Goal: Task Accomplishment & Management: Manage account settings

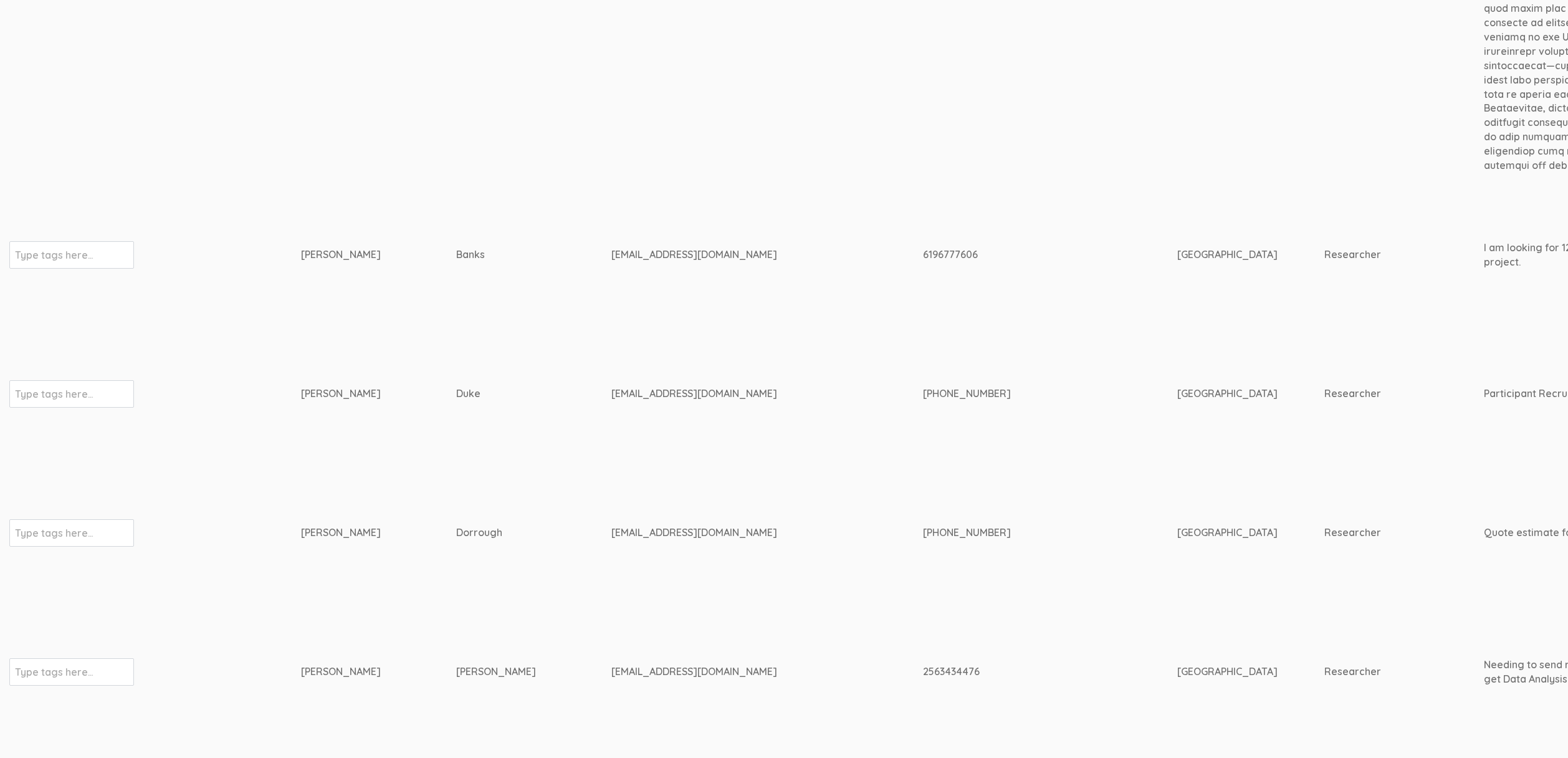
scroll to position [855, 3837]
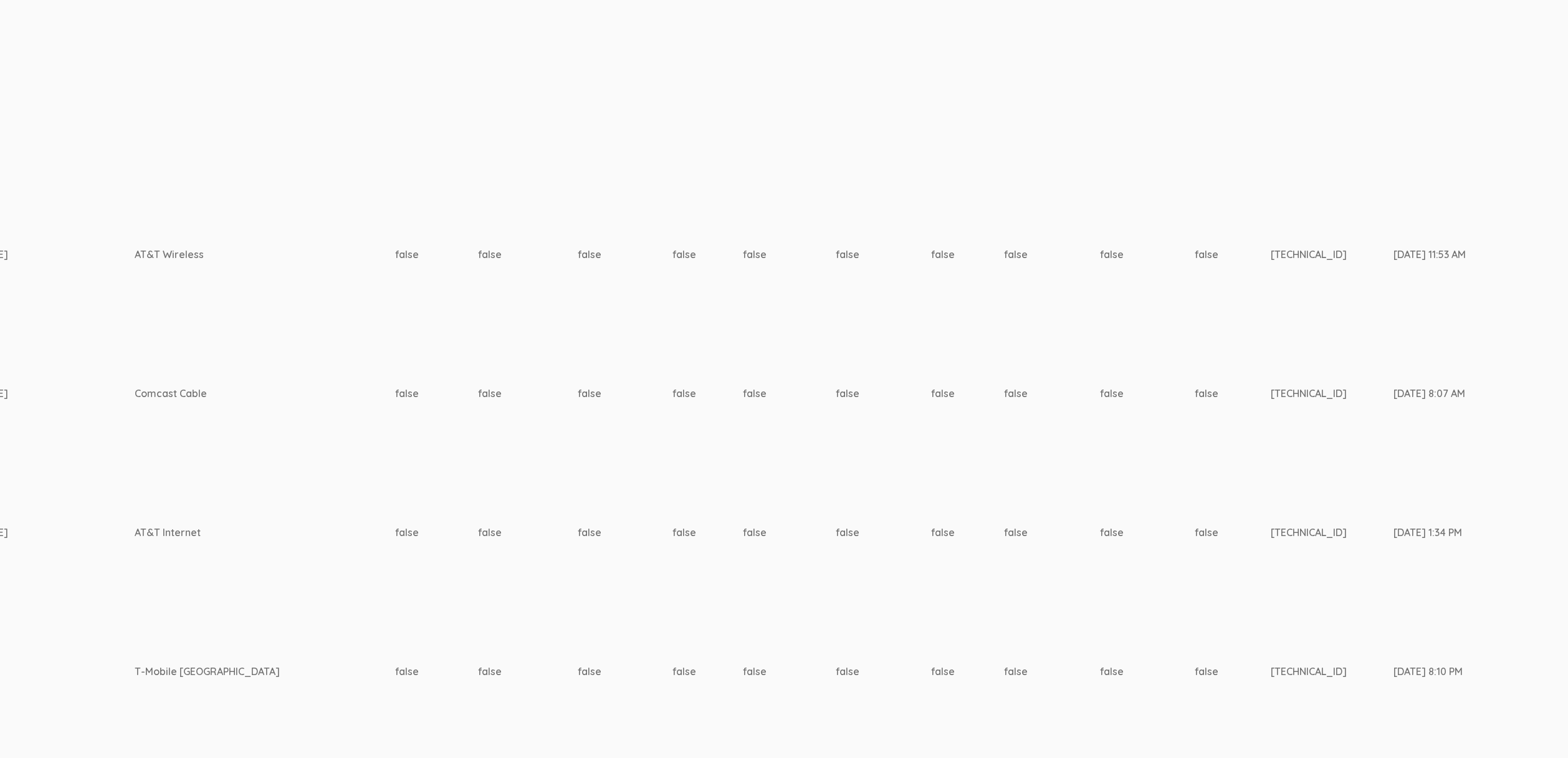
drag, startPoint x: 650, startPoint y: 364, endPoint x: 667, endPoint y: 358, distance: 18.0
click at [1100, 364] on td "false" at bounding box center [1147, 393] width 95 height 132
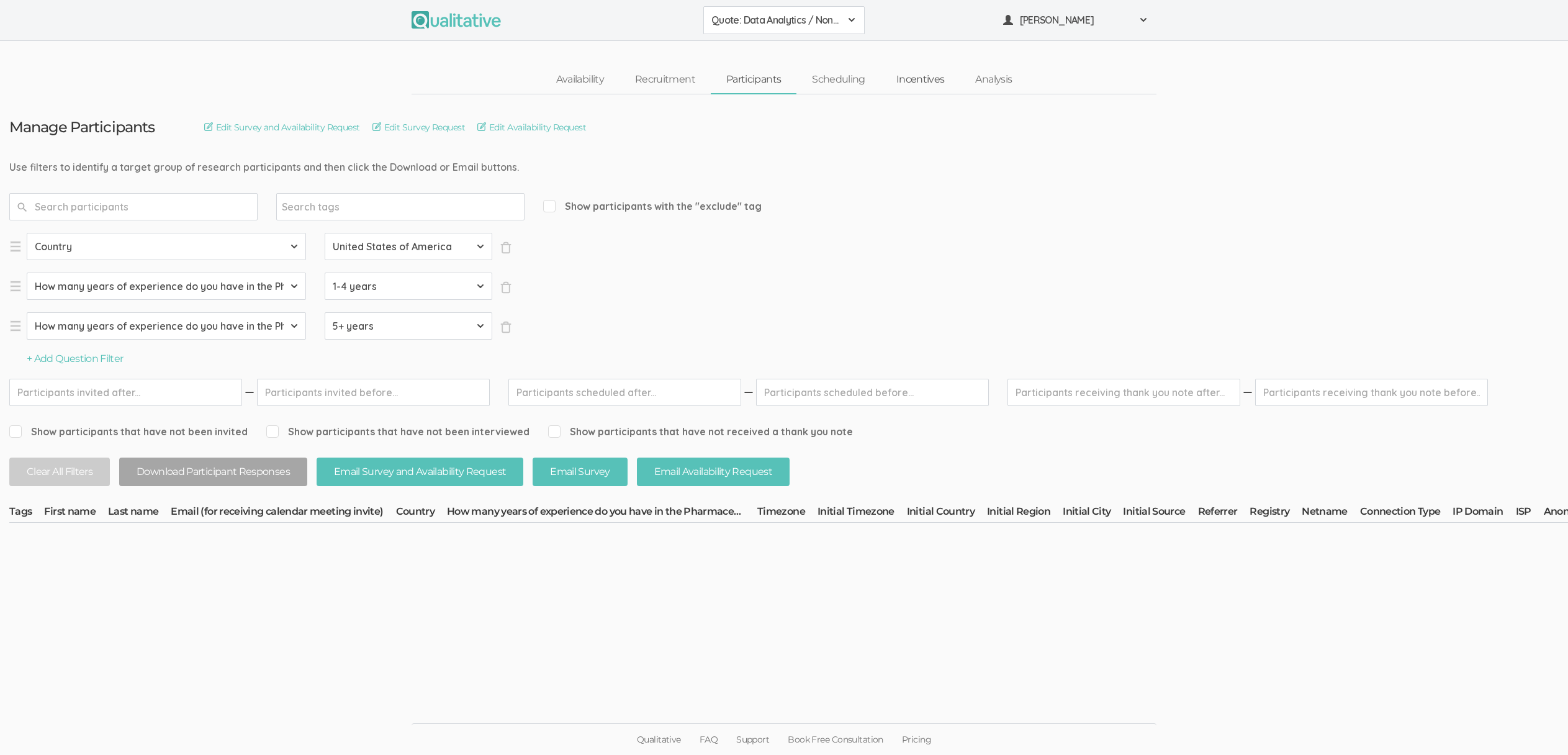
click at [925, 82] on link "Incentives" at bounding box center [920, 80] width 80 height 27
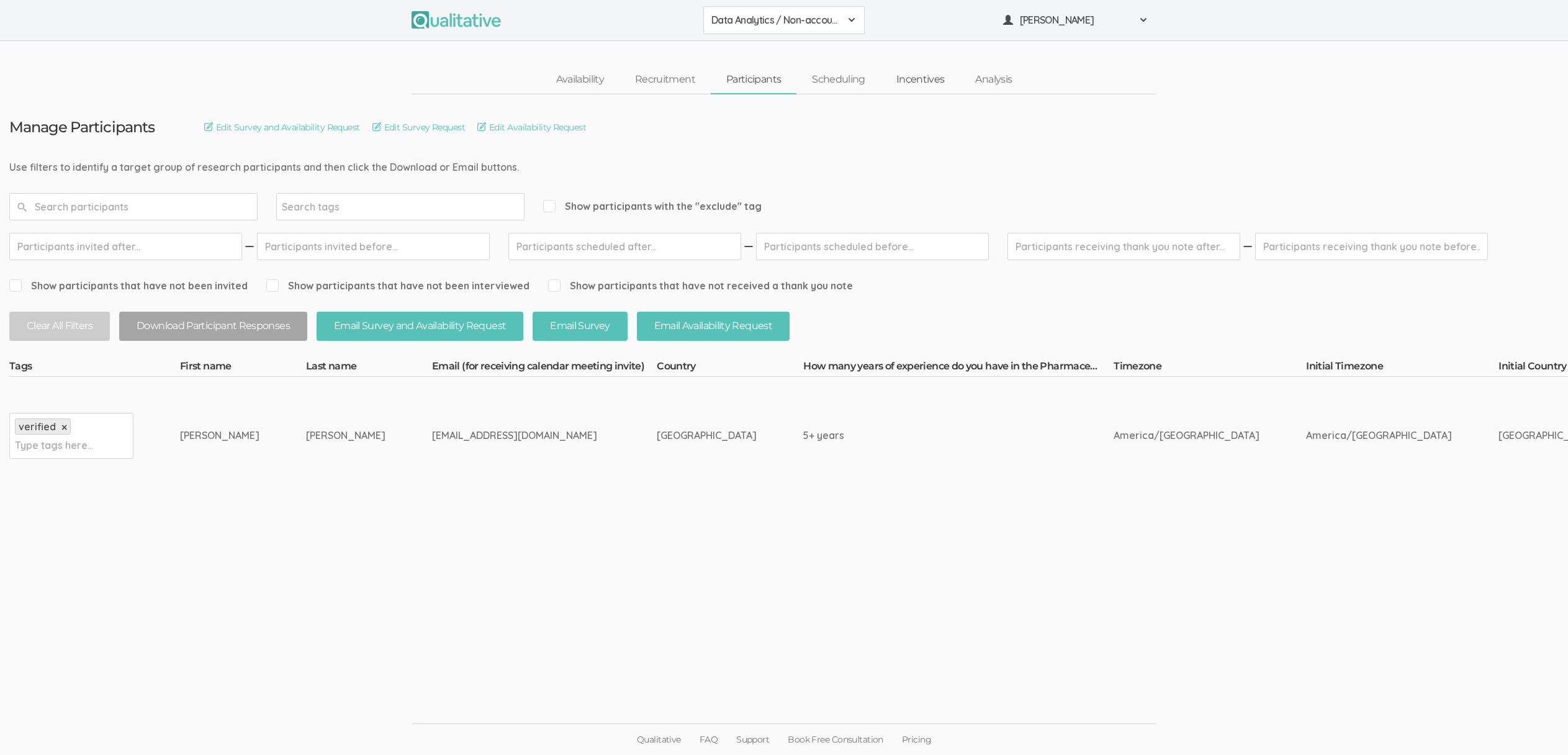
click at [930, 84] on link "Incentives" at bounding box center [920, 80] width 80 height 27
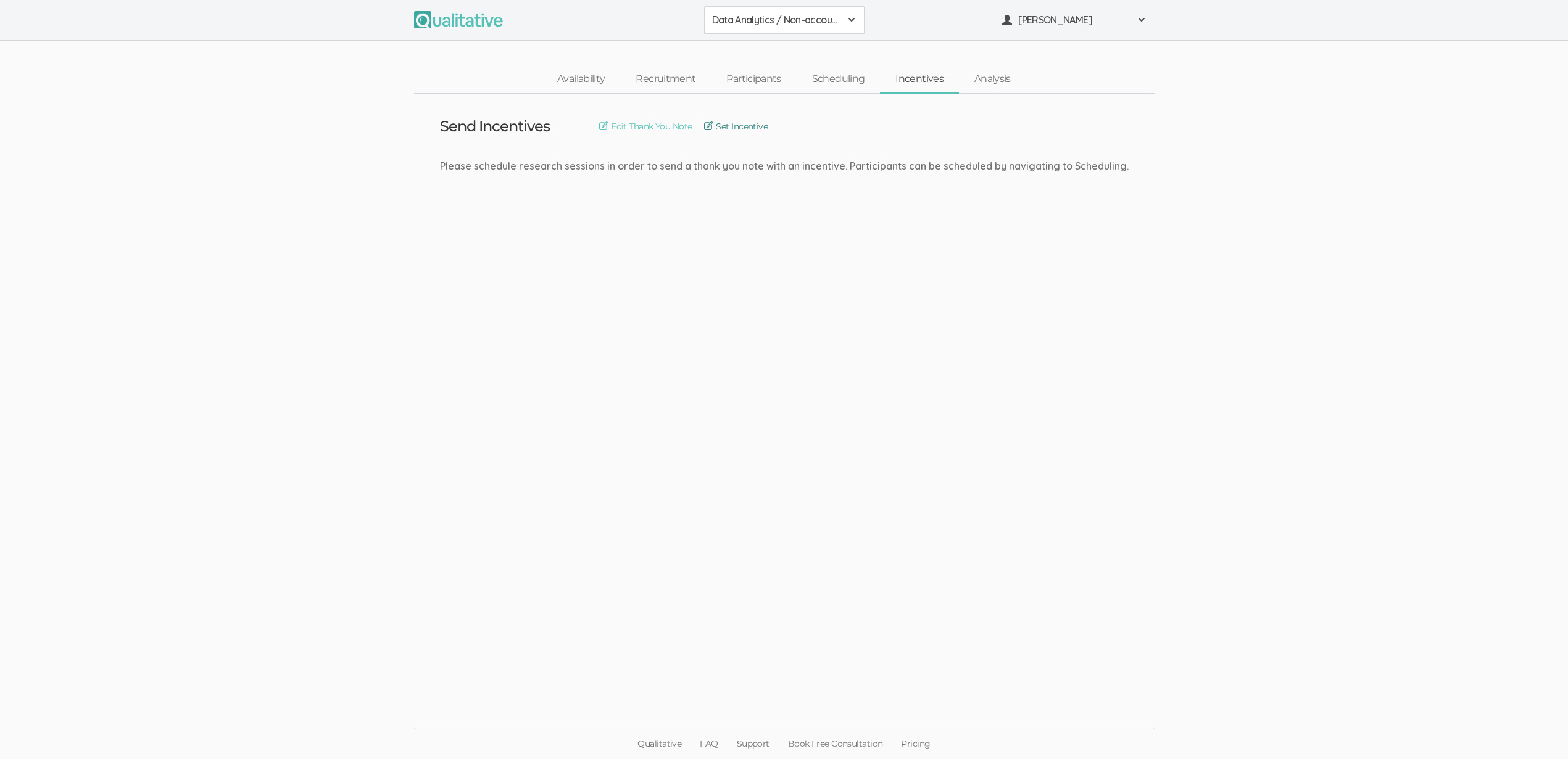
click at [725, 127] on link "Set Incentive" at bounding box center [736, 126] width 63 height 14
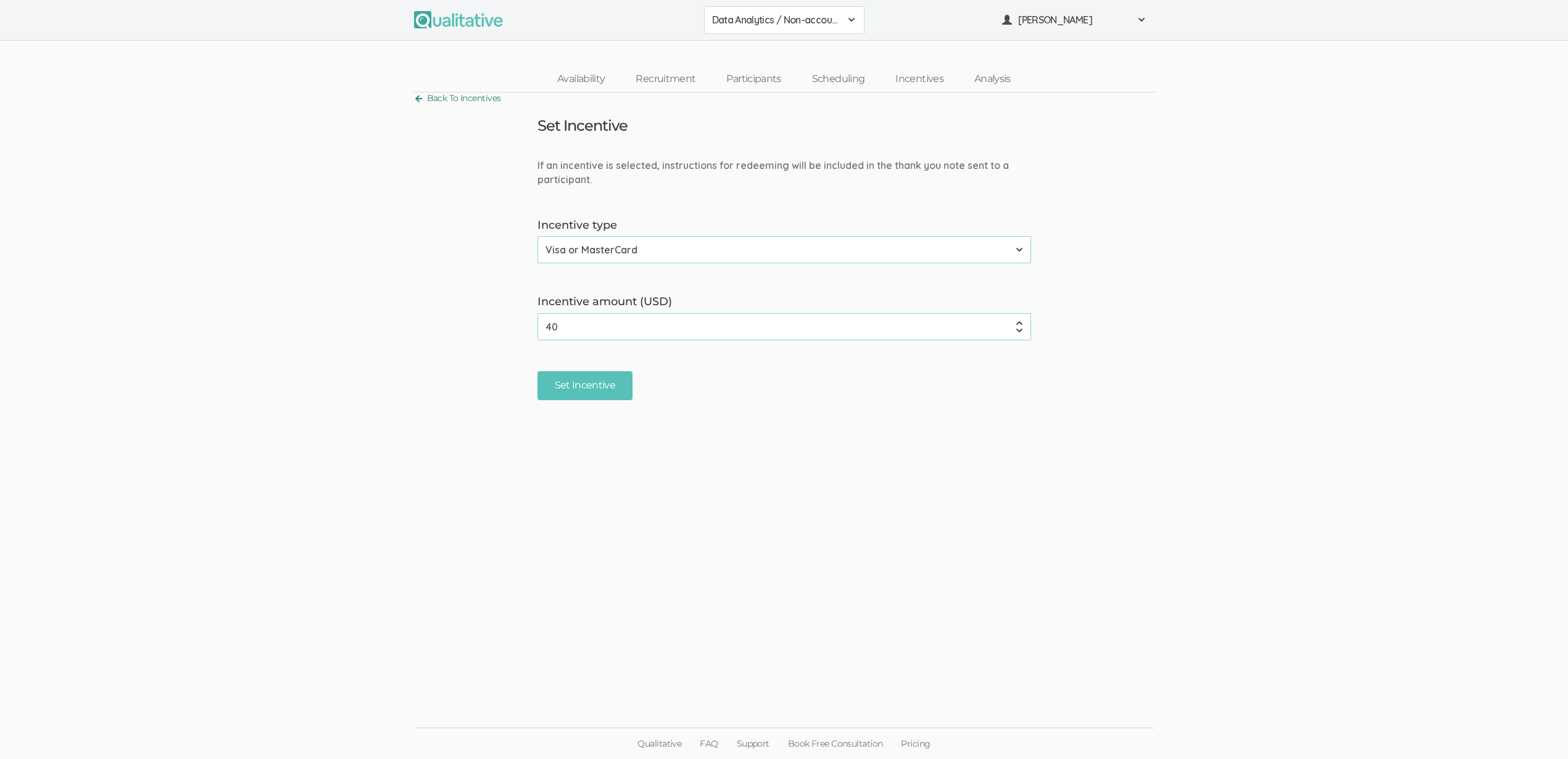
click at [486, 94] on link "Back To Incentives" at bounding box center [458, 98] width 87 height 17
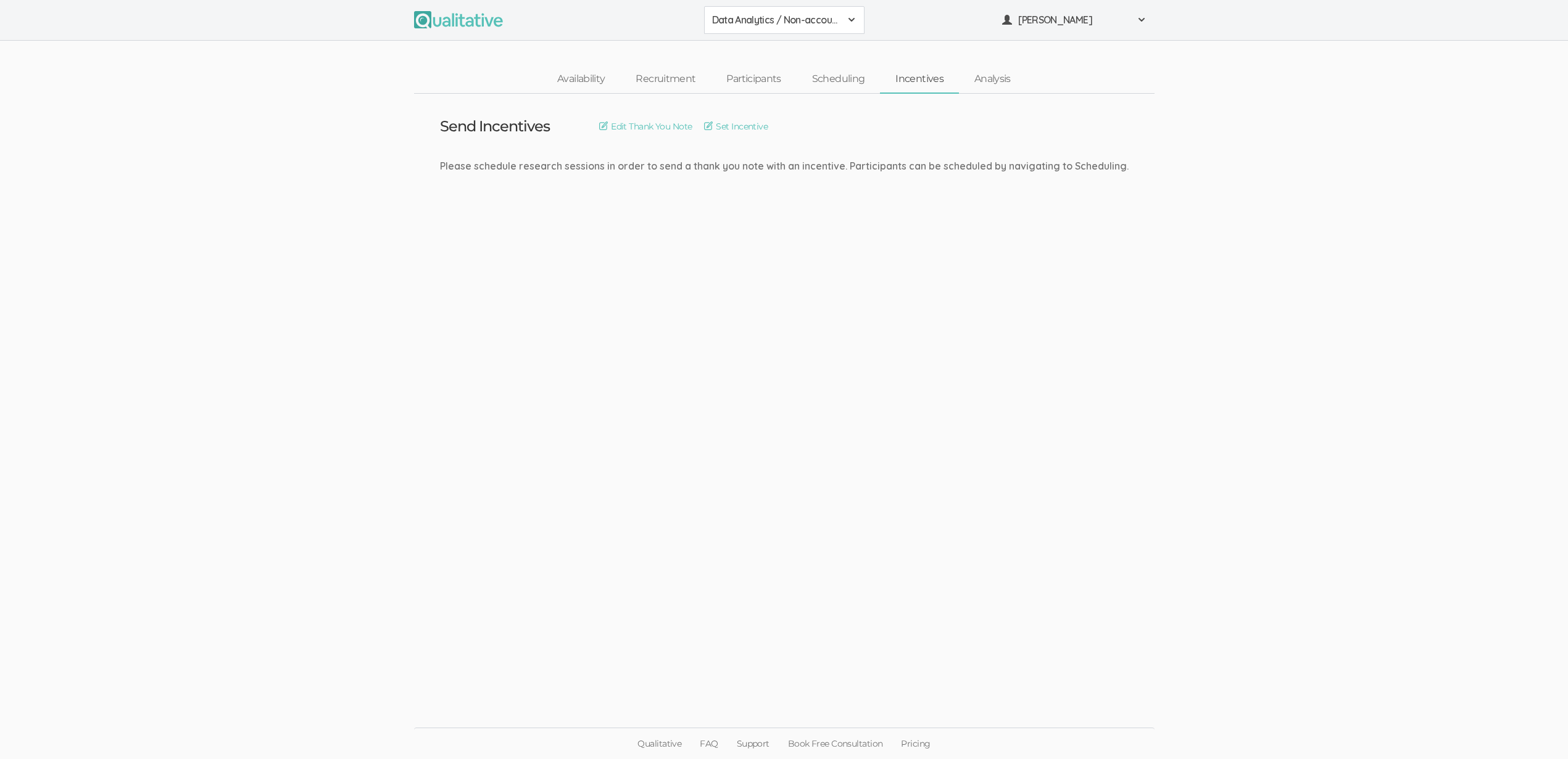
click at [506, 170] on div "Please schedule research sessions in order to send a thank you note with an inc…" at bounding box center [784, 166] width 688 height 14
drag, startPoint x: 501, startPoint y: 165, endPoint x: 901, endPoint y: 174, distance: 400.1
click at [901, 174] on ui-view "Send Incentives Edit Thank You Note Set Incentive Please schedule research sess…" at bounding box center [784, 380] width 1568 height 572
click at [1011, 23] on div "[PERSON_NAME]" at bounding box center [1074, 20] width 144 height 14
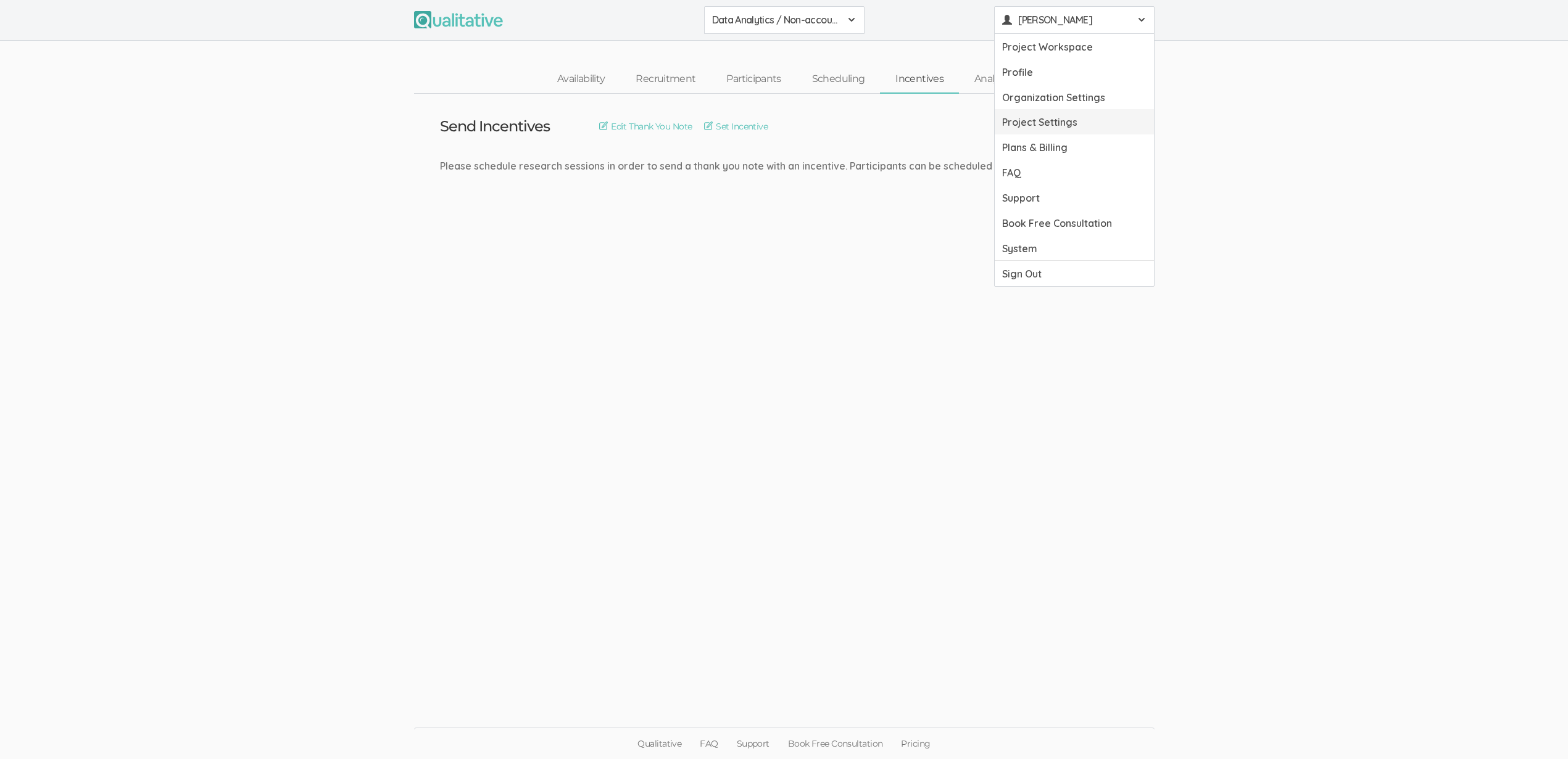
click at [1033, 124] on link "Project Settings" at bounding box center [1074, 122] width 159 height 26
click at [742, 124] on link "Set Incentive" at bounding box center [736, 126] width 63 height 14
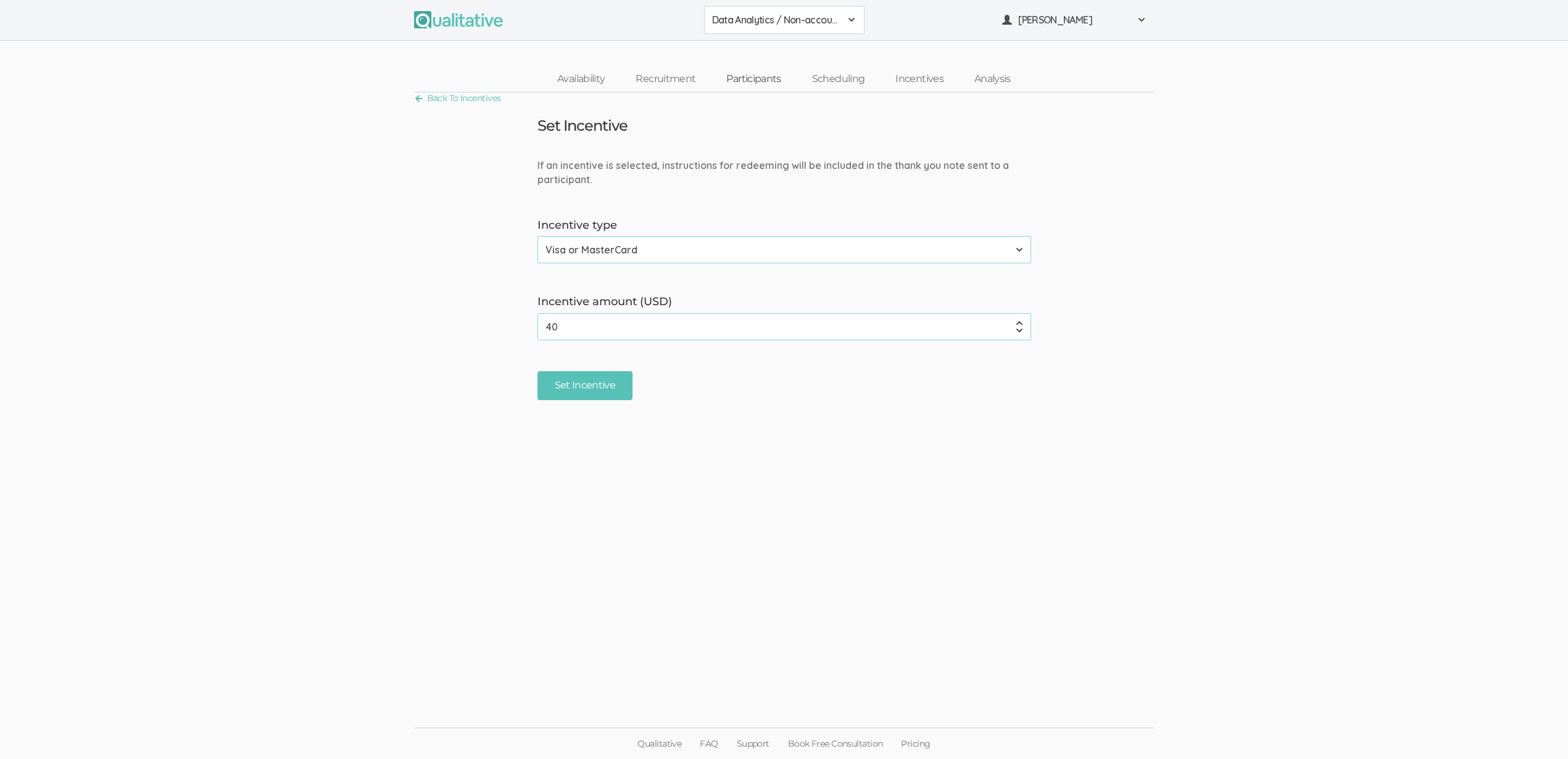
click at [763, 78] on link "Participants" at bounding box center [753, 79] width 85 height 27
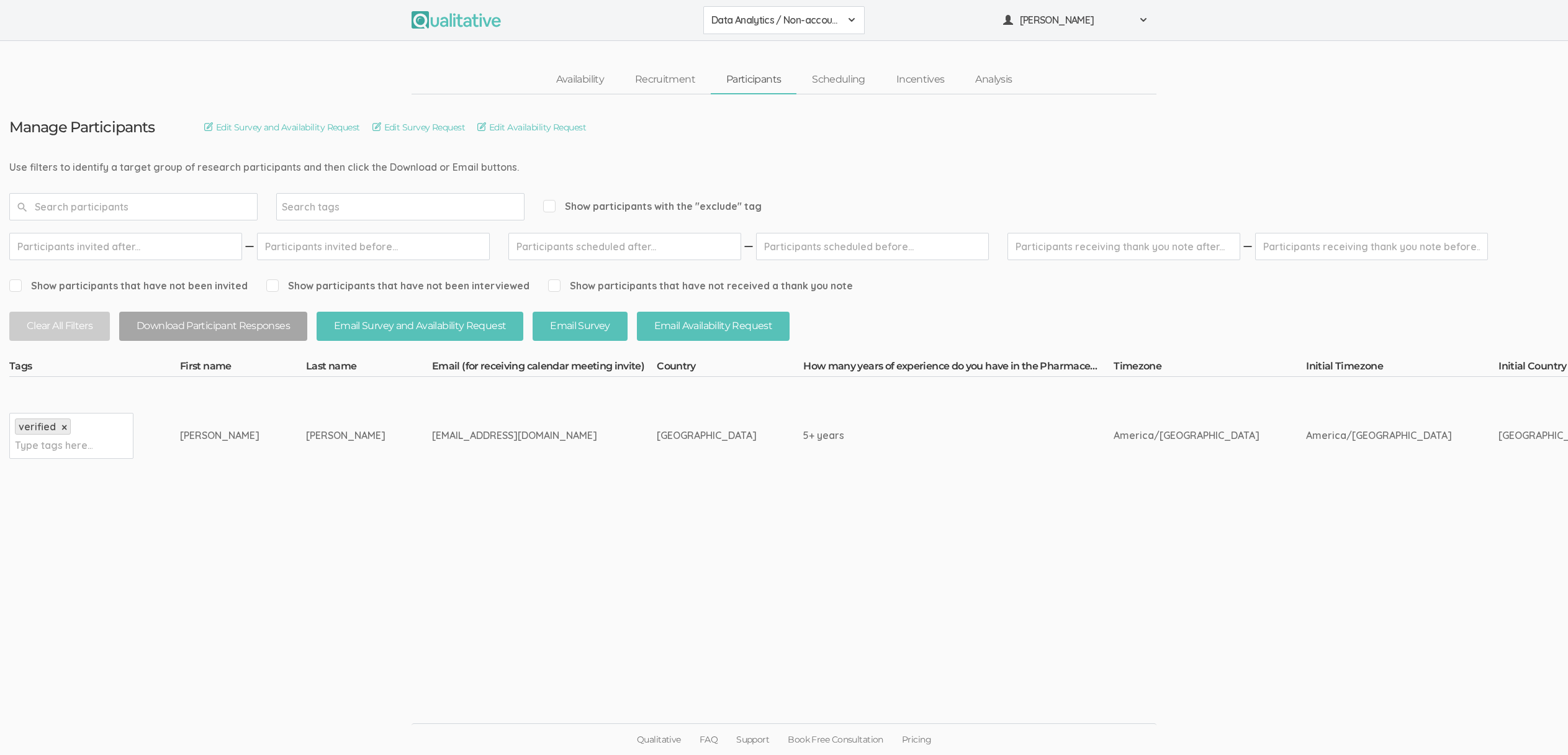
click at [334, 411] on td "Michaelis" at bounding box center [369, 436] width 126 height 117
click at [649, 81] on link "Recruitment" at bounding box center [666, 80] width 92 height 27
click at [657, 419] on td "[GEOGRAPHIC_DATA]" at bounding box center [729, 436] width 146 height 117
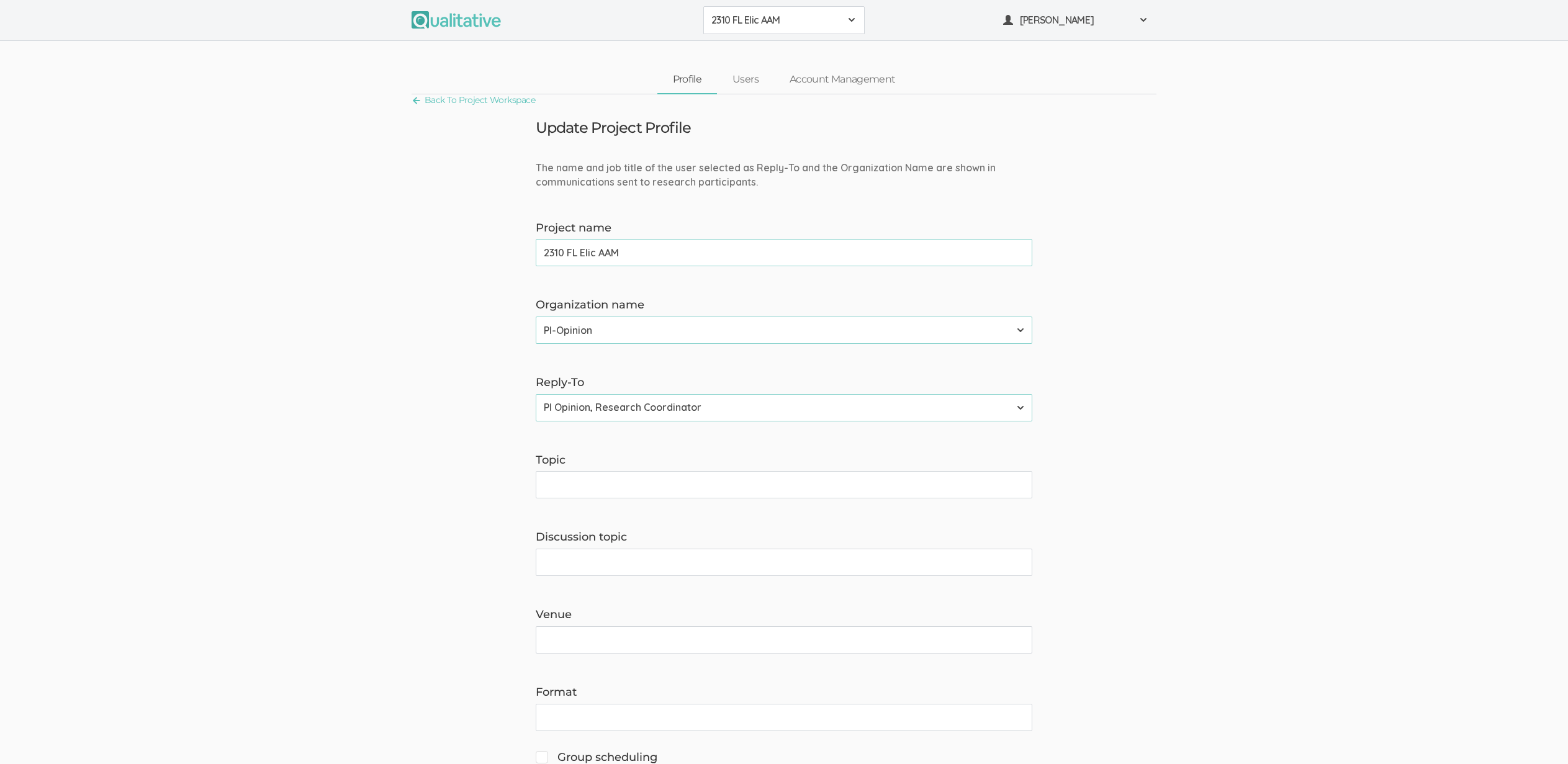
click at [754, 19] on span "2310 FL Elic AAM" at bounding box center [776, 20] width 129 height 14
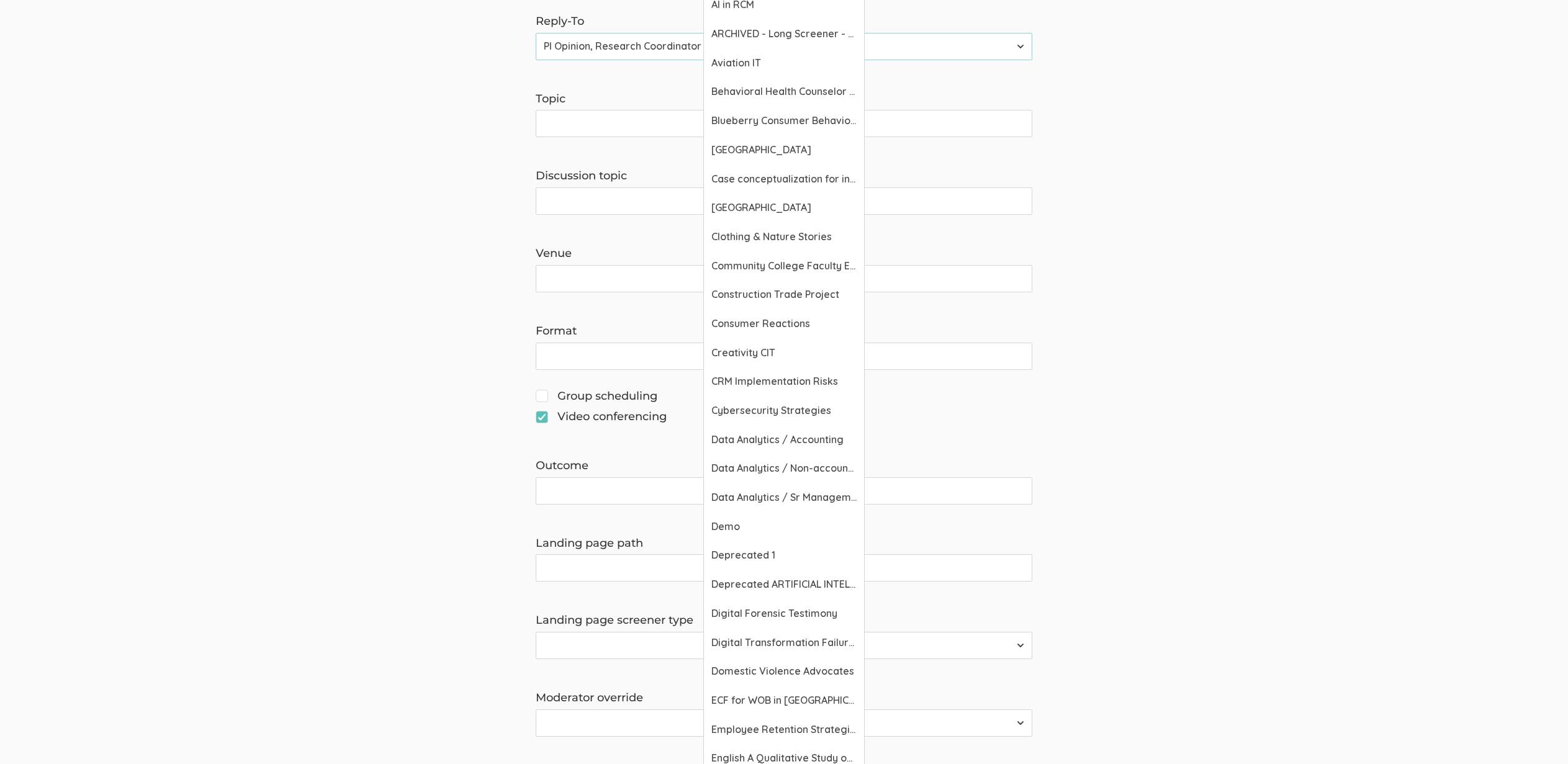
scroll to position [686, 0]
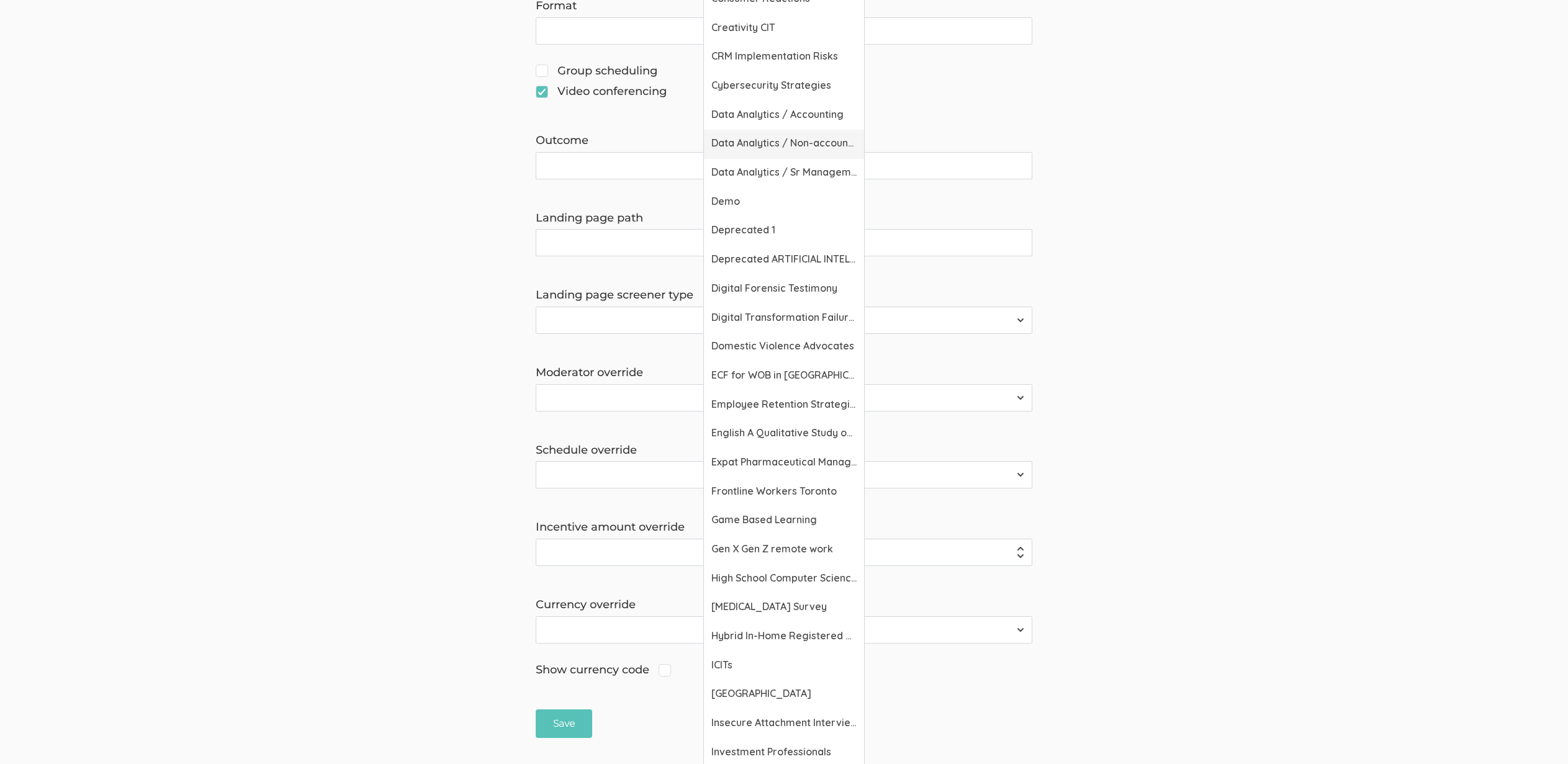
click at [799, 139] on span "Data Analytics / Non-accounting" at bounding box center [784, 143] width 145 height 14
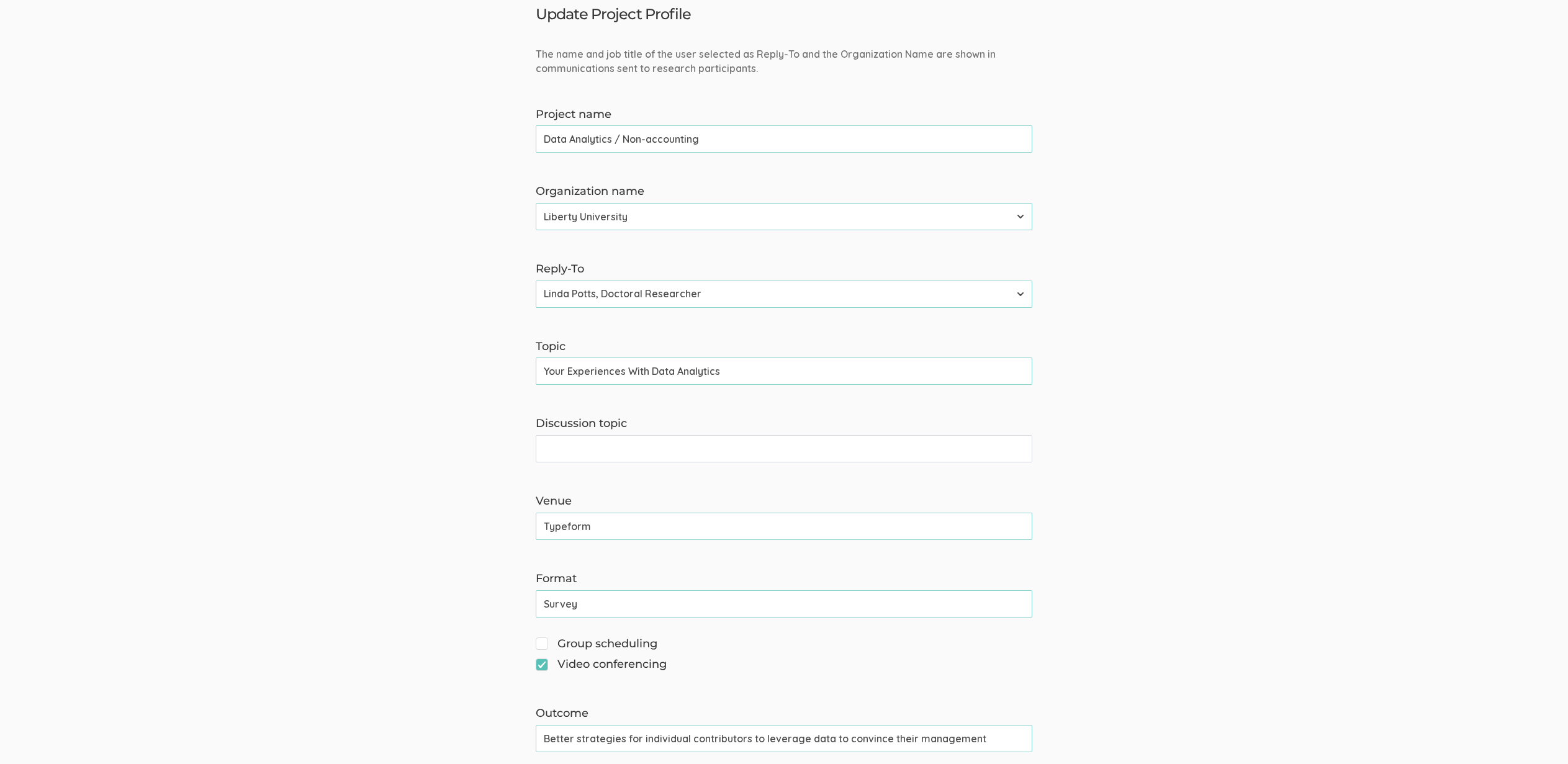
scroll to position [412, 0]
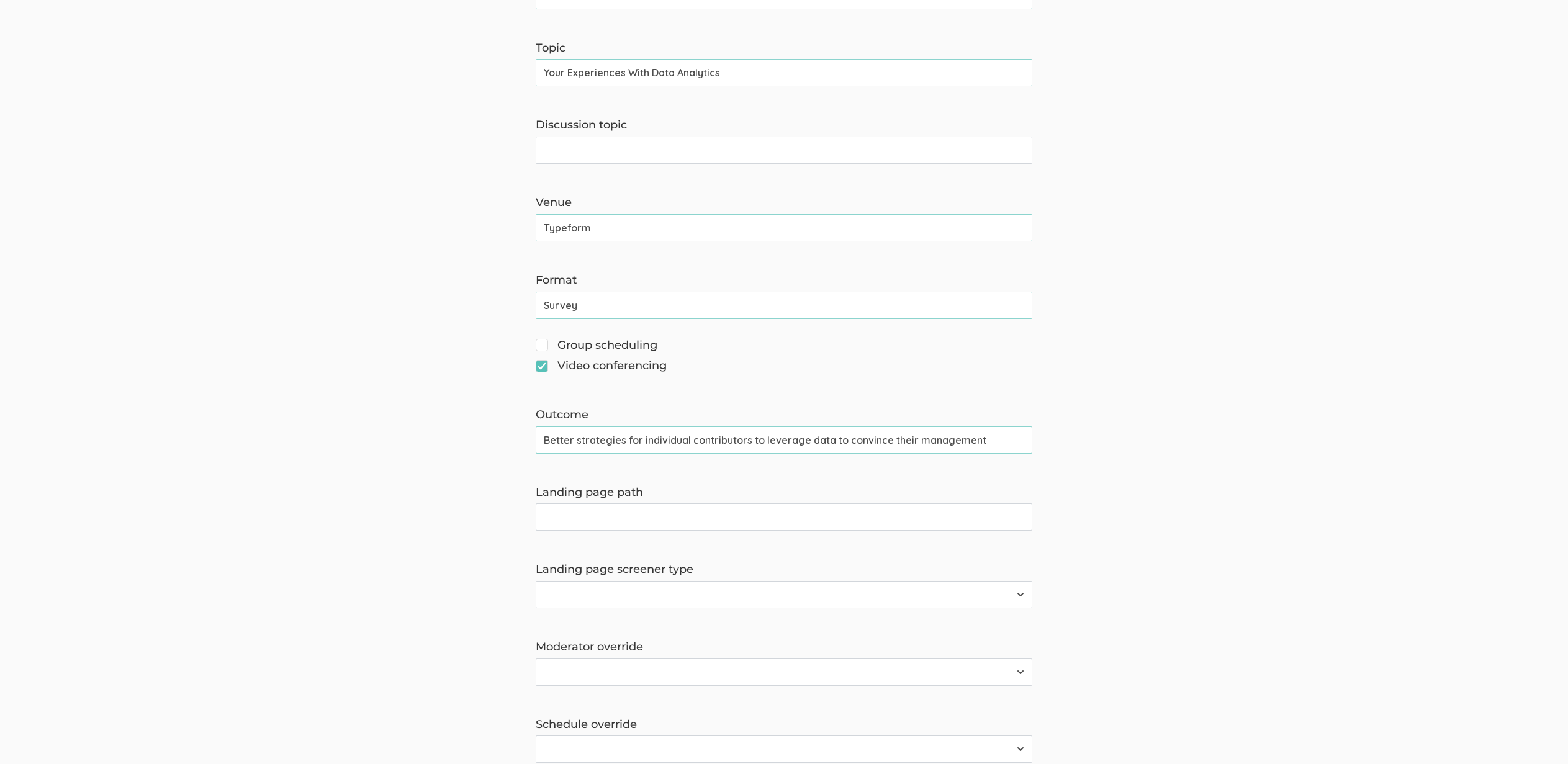
drag, startPoint x: 643, startPoint y: 439, endPoint x: 1040, endPoint y: 447, distance: 397.1
click at [1040, 447] on div "Outcome Better strategies for individual contributors to leverage data to convi…" at bounding box center [784, 430] width 515 height 47
click at [922, 445] on input "Better strategies for individual contributors to leverage data to convince thei…" at bounding box center [784, 440] width 496 height 27
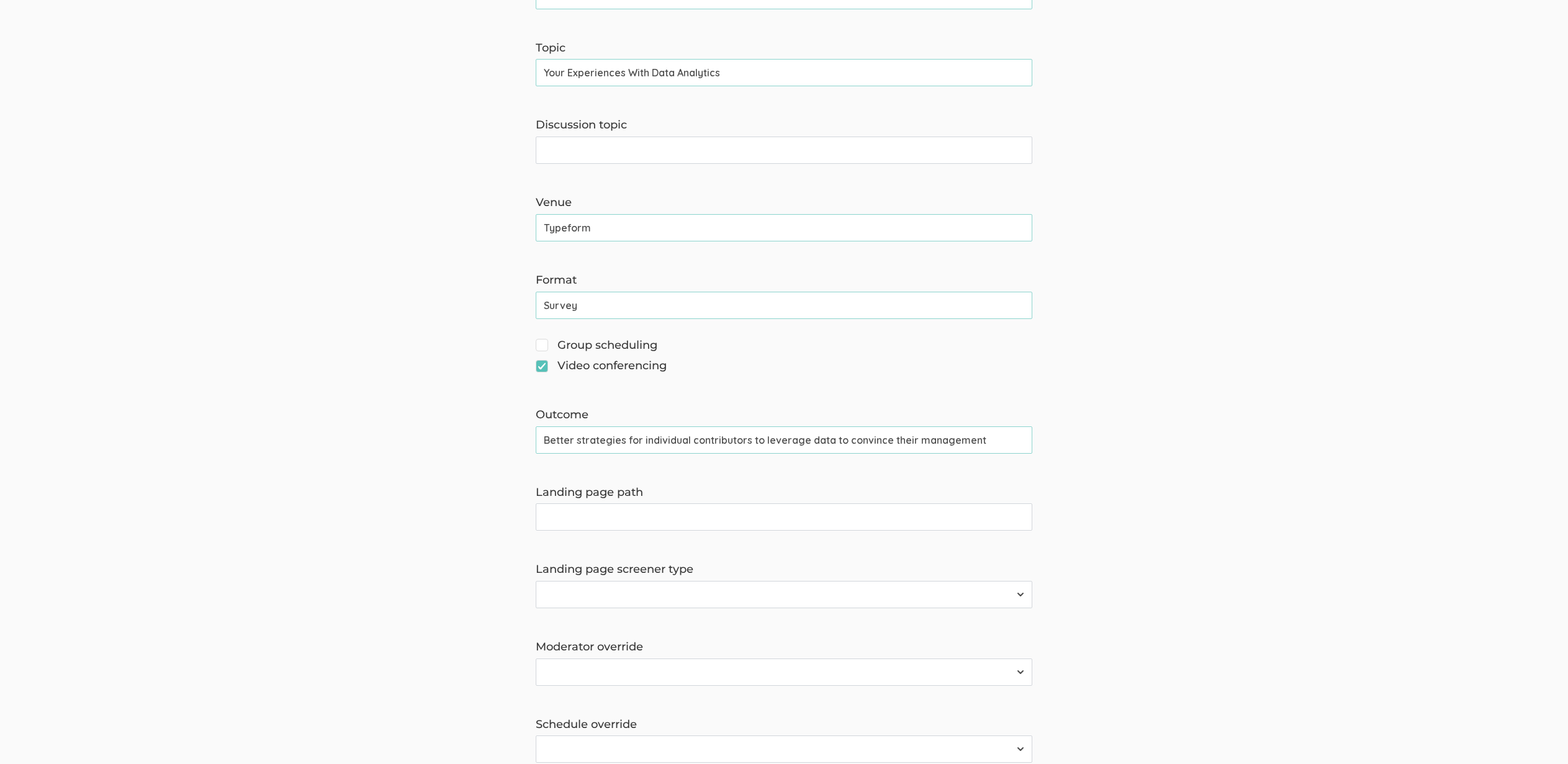
click at [342, 392] on form "The name and job title of the user selected as Reply-To and the Organization Na…" at bounding box center [784, 380] width 1568 height 1264
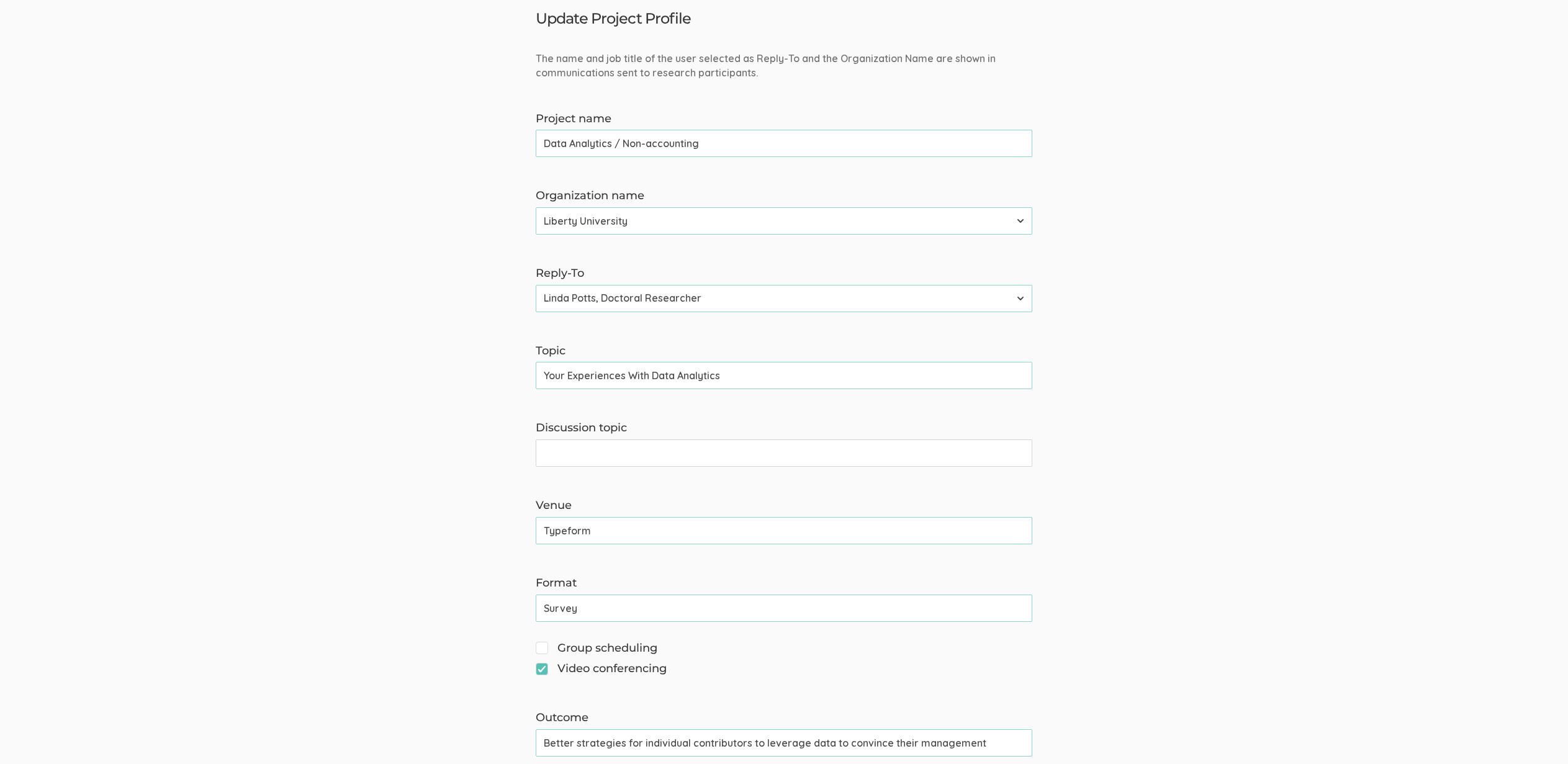
scroll to position [385, 0]
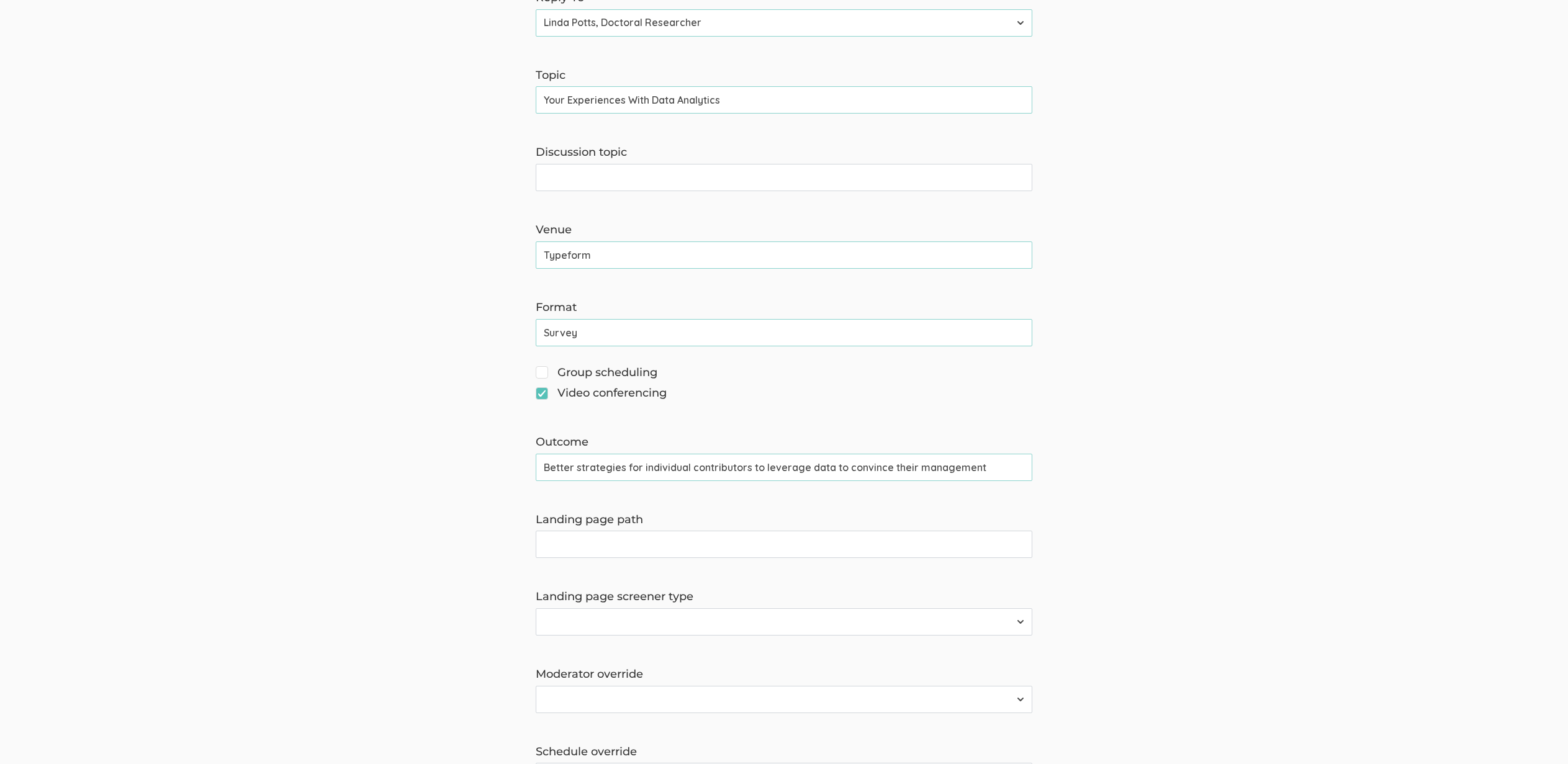
click at [614, 469] on input "Better strategies for individual contributors to leverage data to convince thei…" at bounding box center [784, 467] width 496 height 27
paste input "Create repeatable, data-backed strategies individual contributors can use to wi…"
drag, startPoint x: 583, startPoint y: 467, endPoint x: 504, endPoint y: 469, distance: 79.0
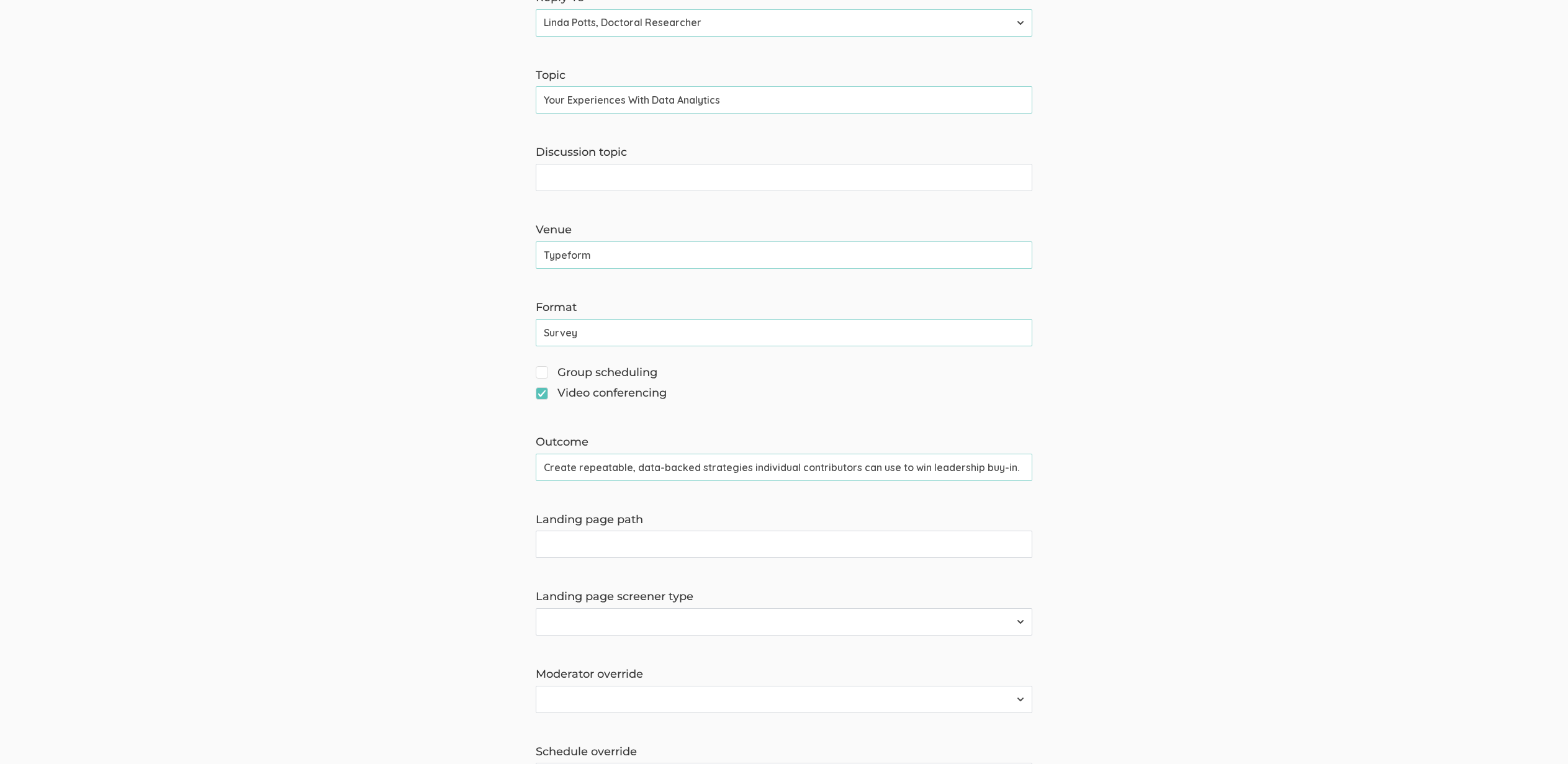
click at [504, 469] on form "The name and job title of the user selected as Reply-To and the Organization Na…" at bounding box center [784, 408] width 1568 height 1264
click at [802, 469] on input "Repeatable, data-backed strategies individual contributors can use to win leade…" at bounding box center [784, 467] width 496 height 27
click at [1022, 464] on input "Repeatable, data-backed strategies individual contributors can use to win leade…" at bounding box center [784, 467] width 496 height 27
type input "Repeatable, data-backed strategies individual contributors can use to win leade…"
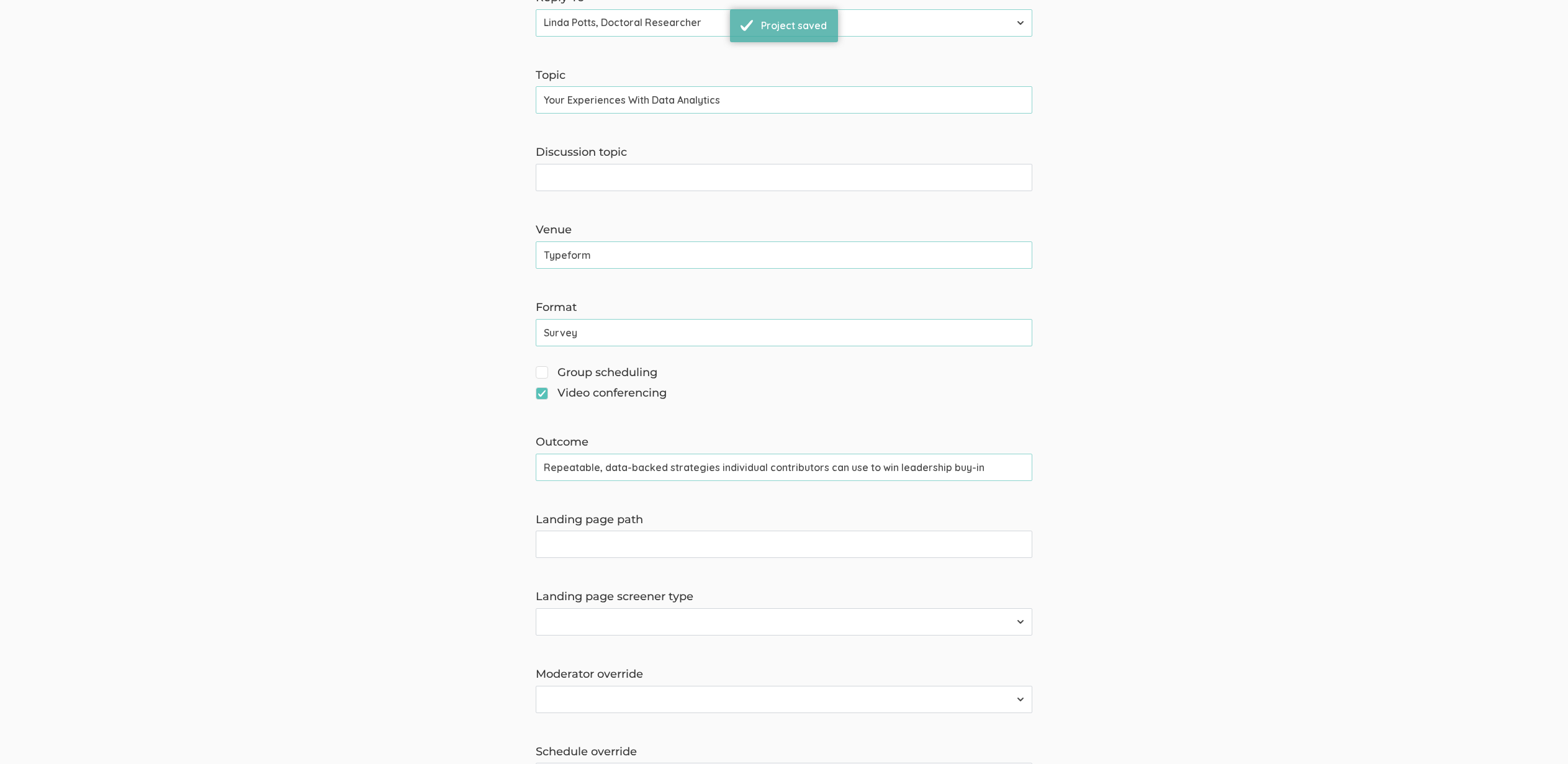
scroll to position [0, 0]
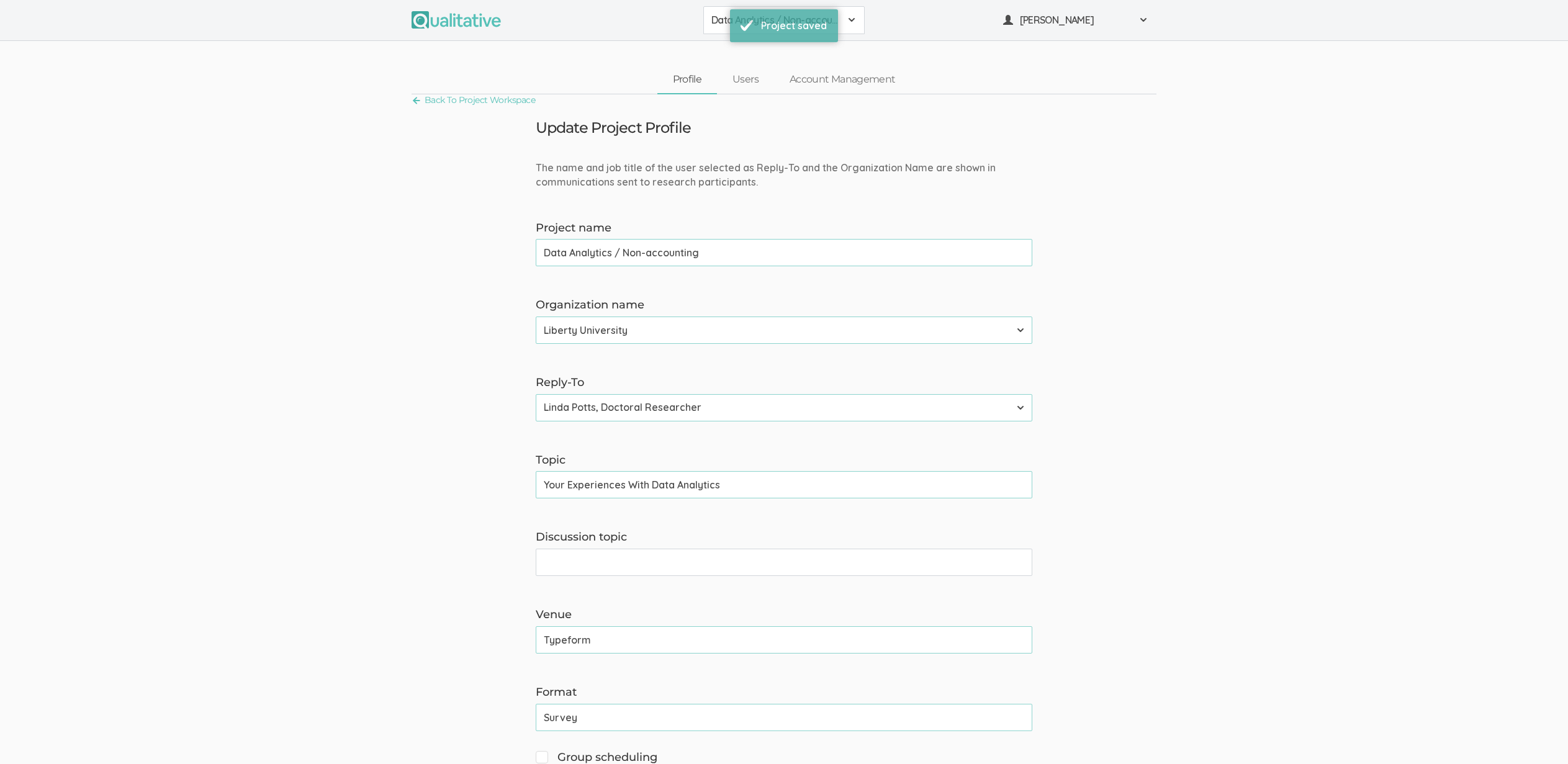
click at [722, 21] on span "Data Analytics / Non-accounting" at bounding box center [776, 20] width 129 height 14
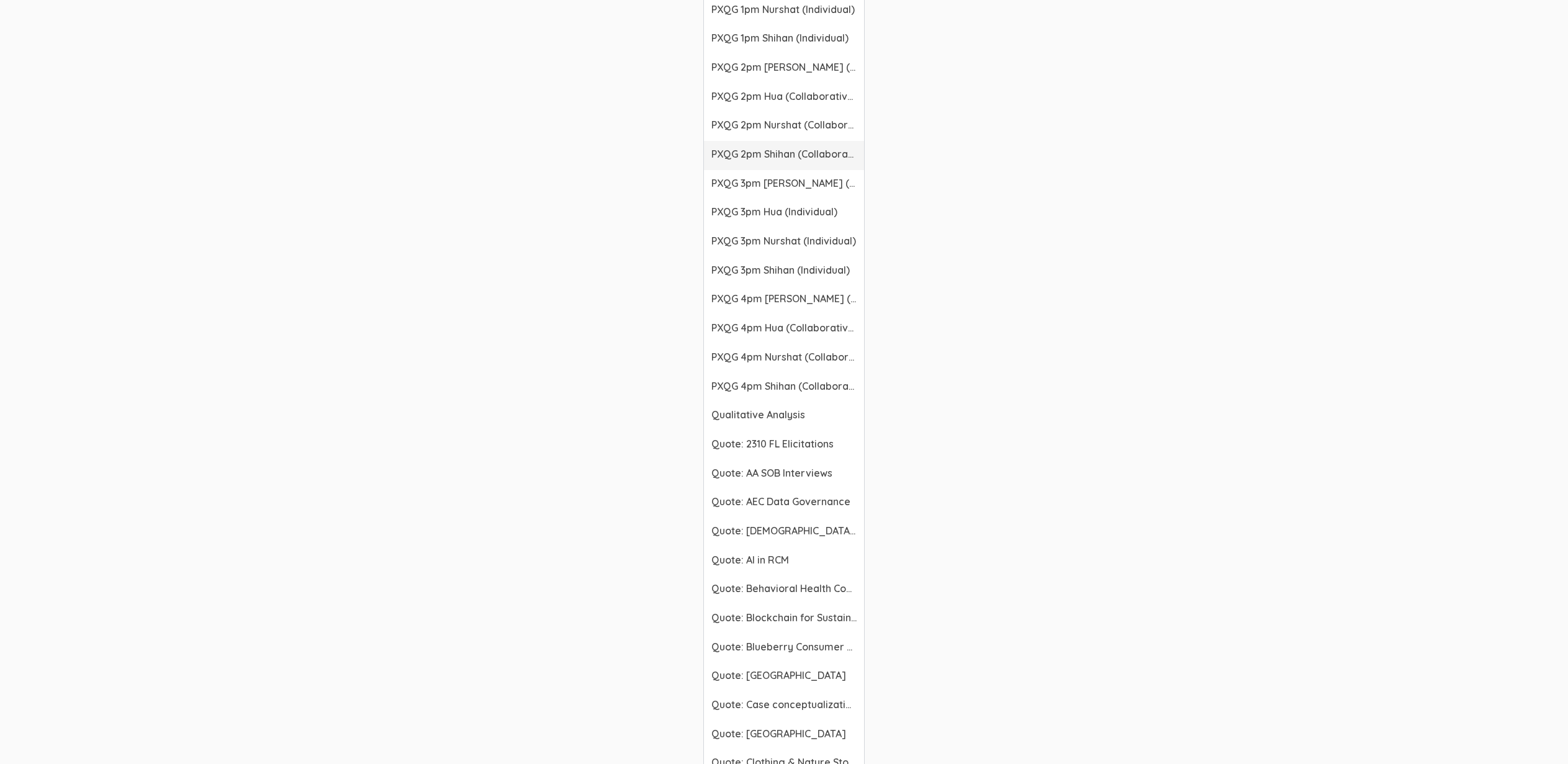
scroll to position [2348, 0]
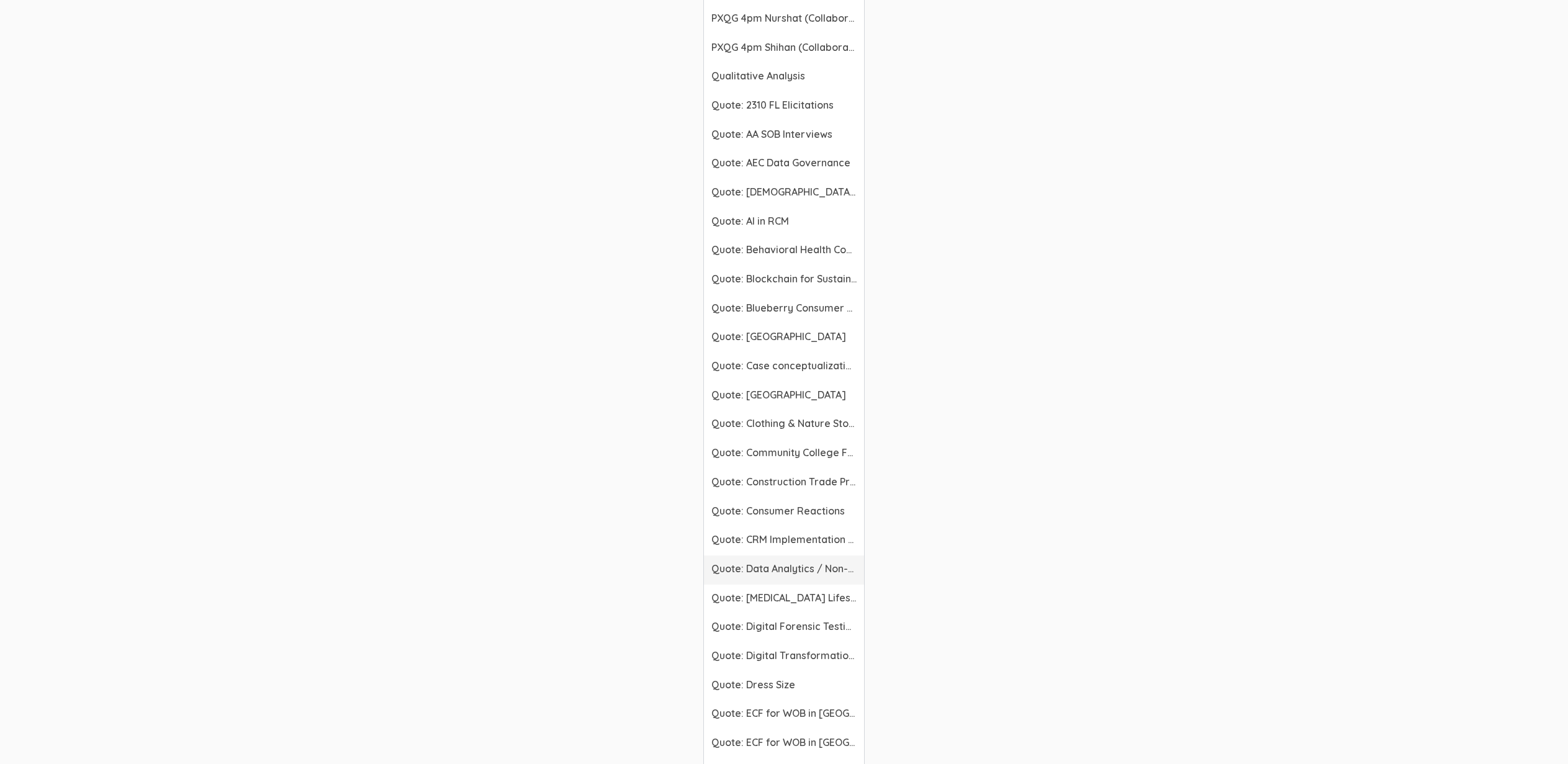
click at [812, 564] on span "Quote: Data Analytics / Non-accounting" at bounding box center [784, 569] width 145 height 14
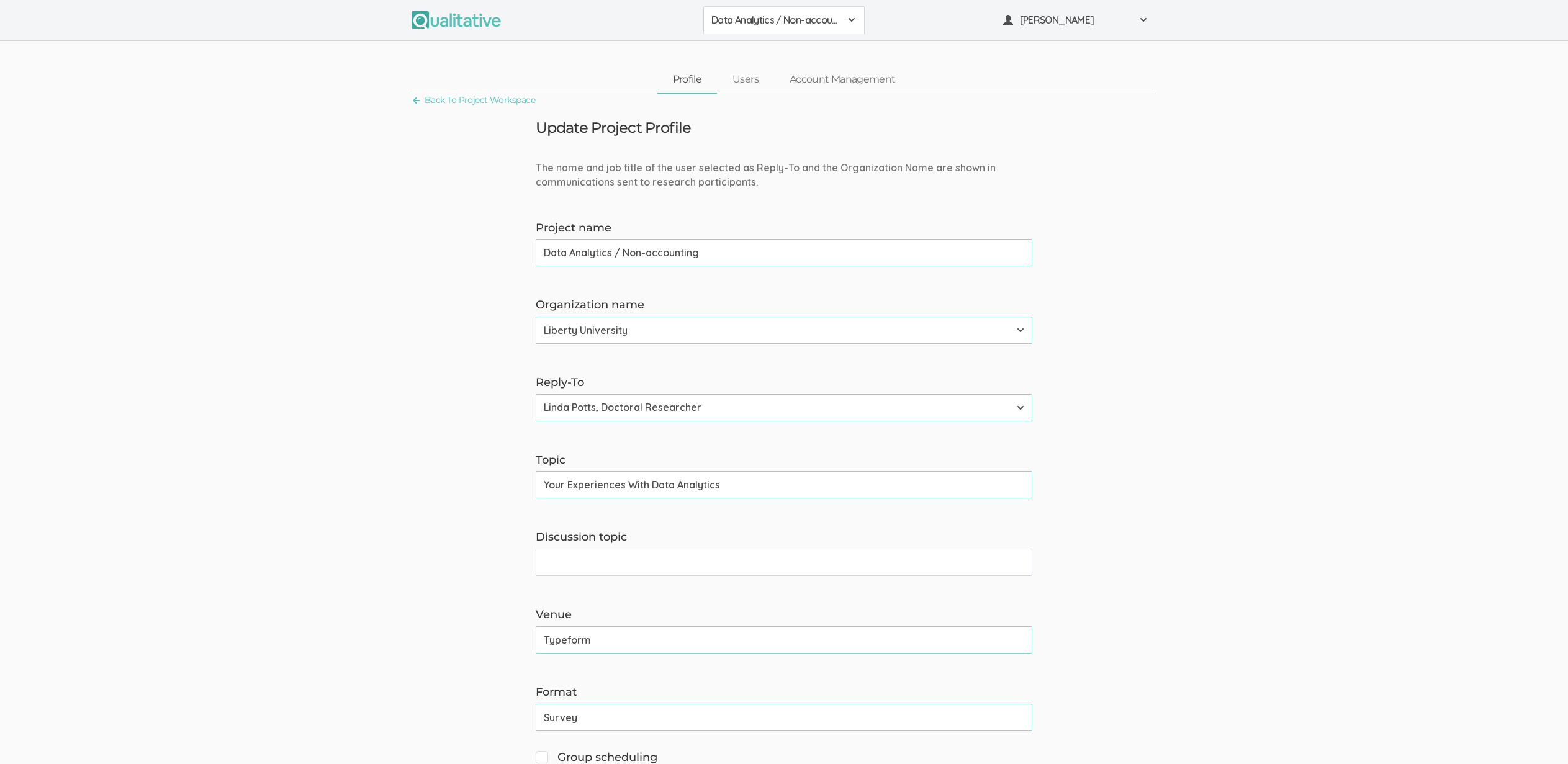
scroll to position [597, 0]
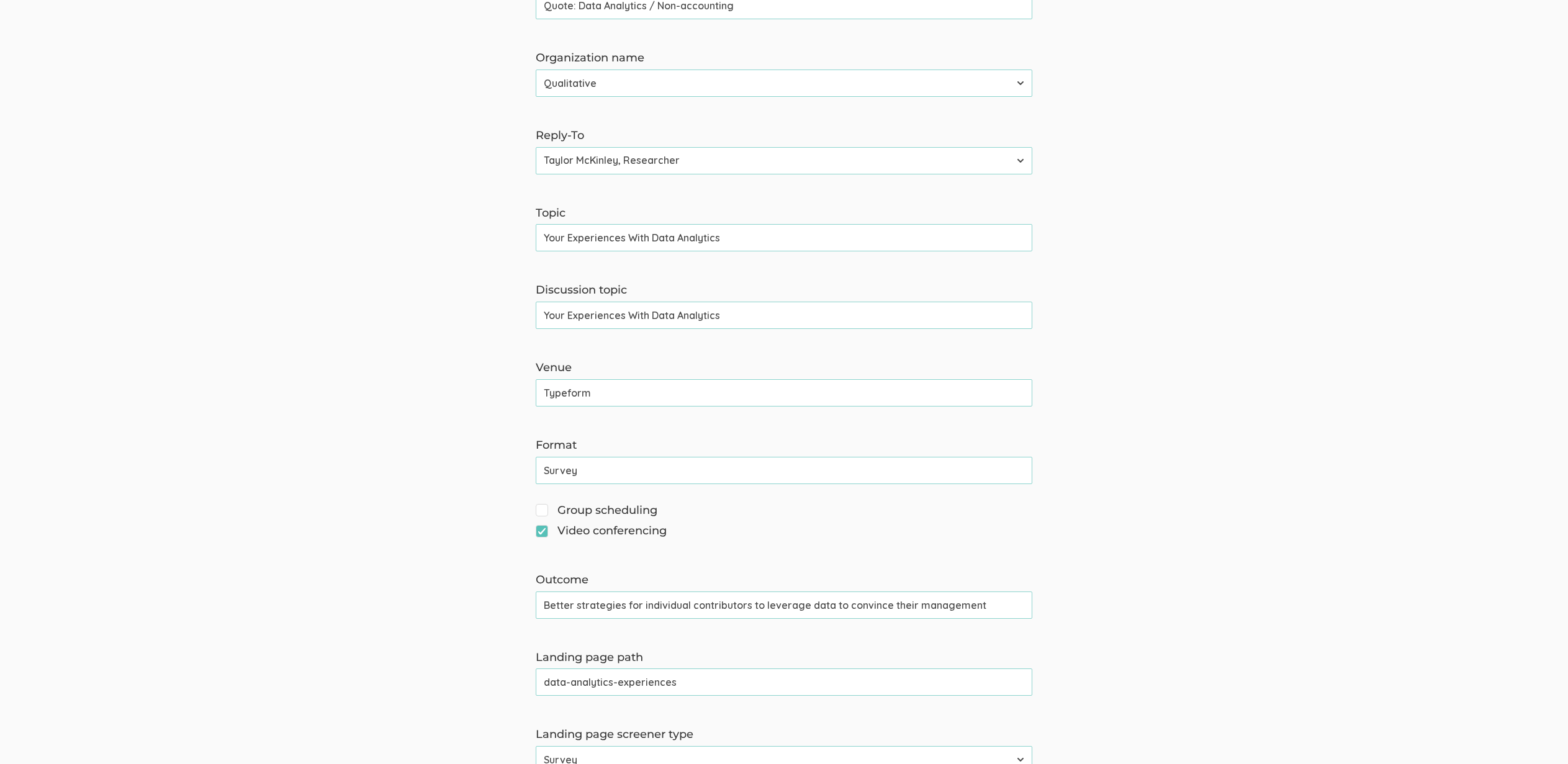
scroll to position [270, 0]
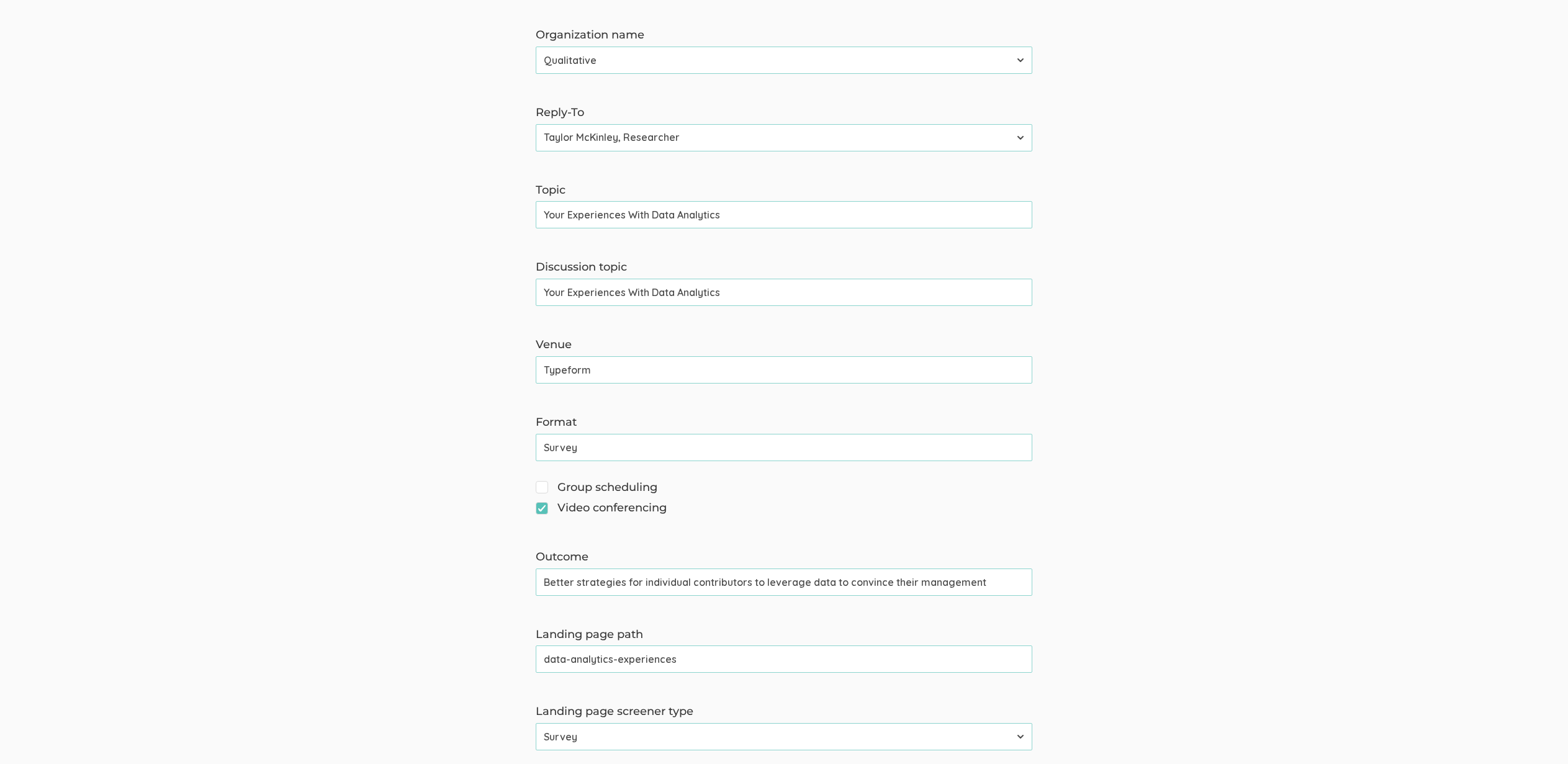
click at [658, 577] on input "Better strategies for individual contributors to leverage data to convince thei…" at bounding box center [784, 582] width 496 height 27
paste input "Repeatable, data-backed strategies individual contributors can use to win leade…"
type input "Repeatable, data-backed strategies individual contributors can use to win leade…"
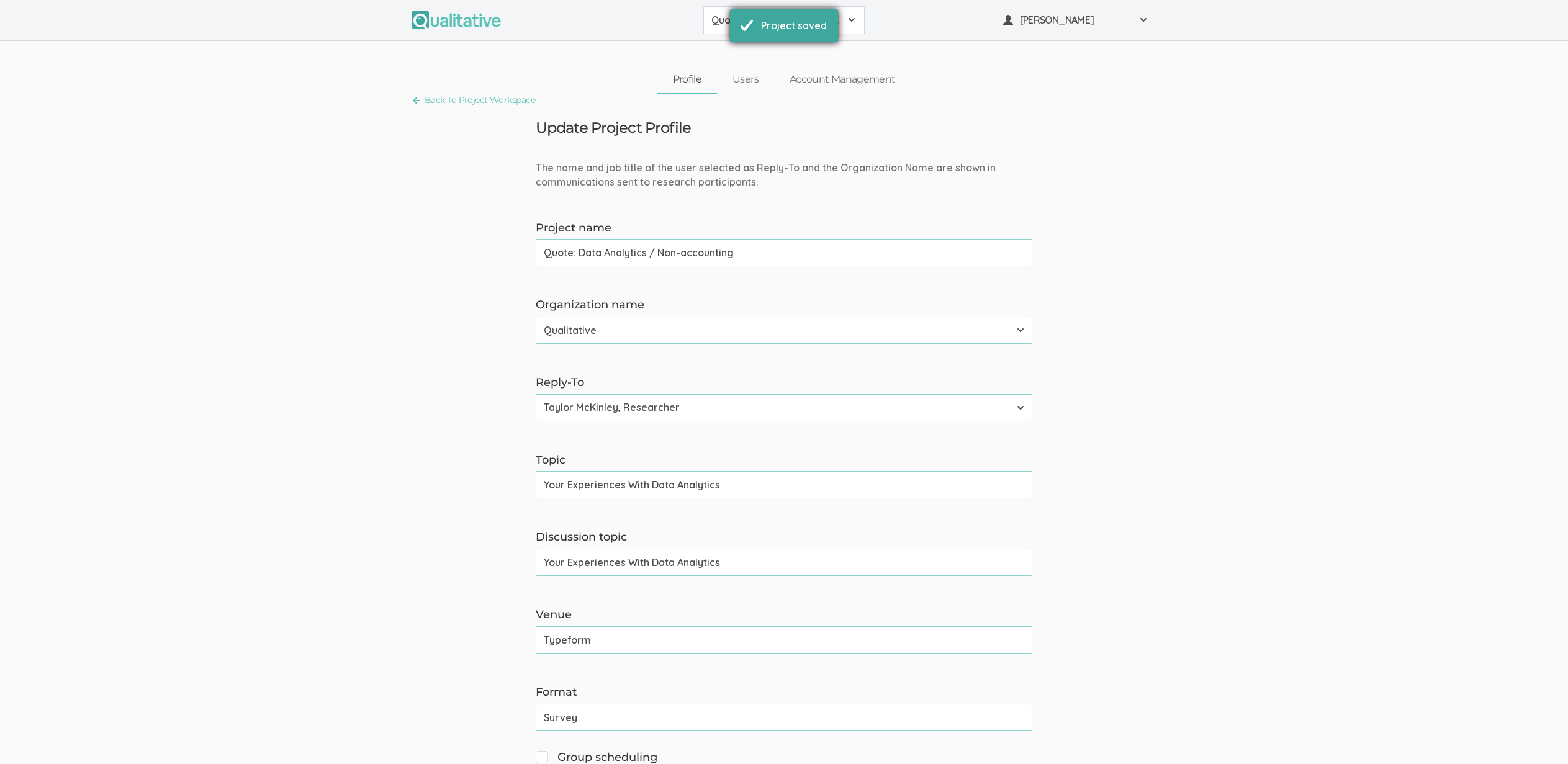
click at [805, 23] on div "Project saved" at bounding box center [794, 26] width 66 height 14
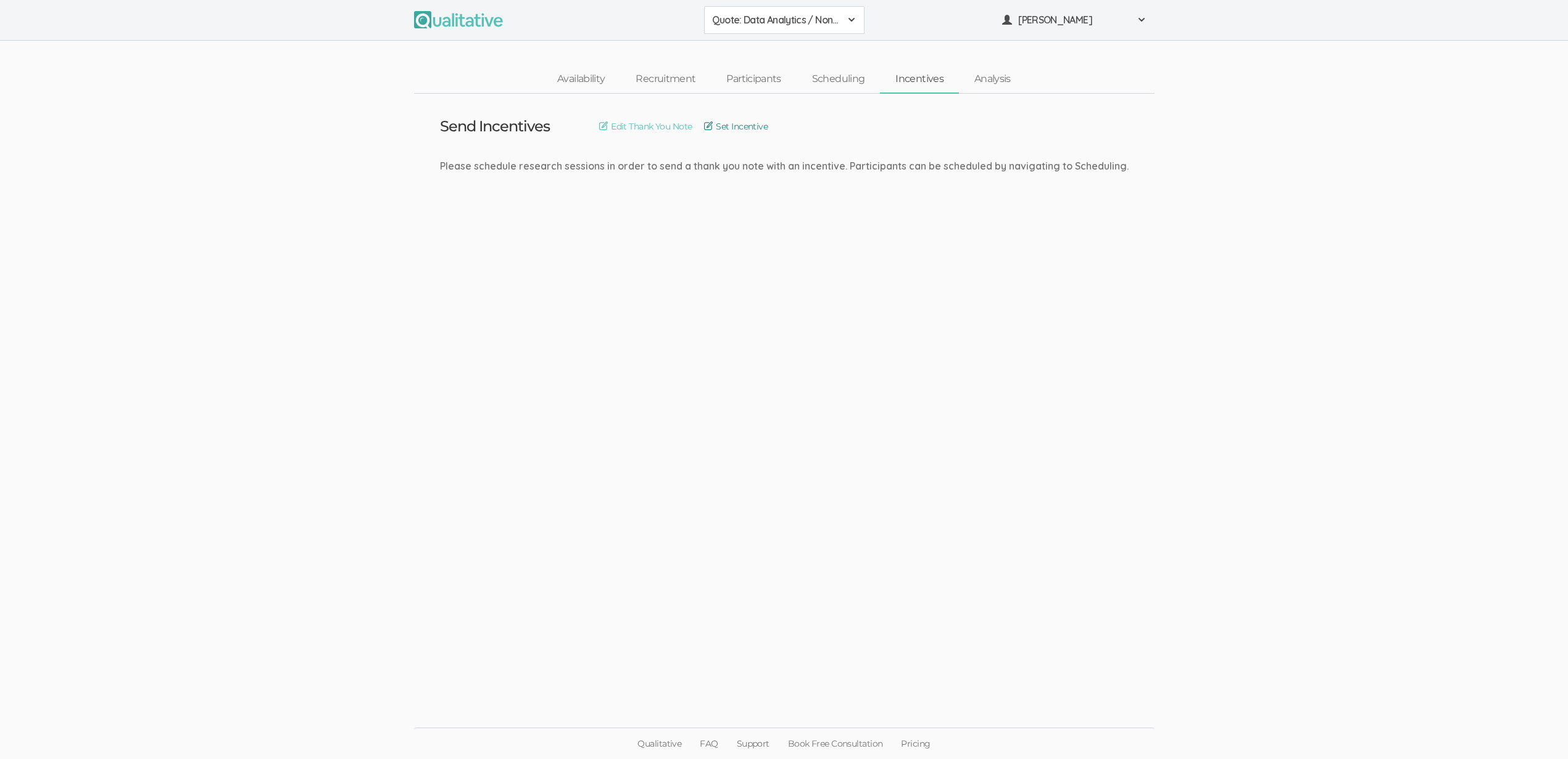
click at [730, 123] on link "Set Incentive" at bounding box center [736, 126] width 63 height 14
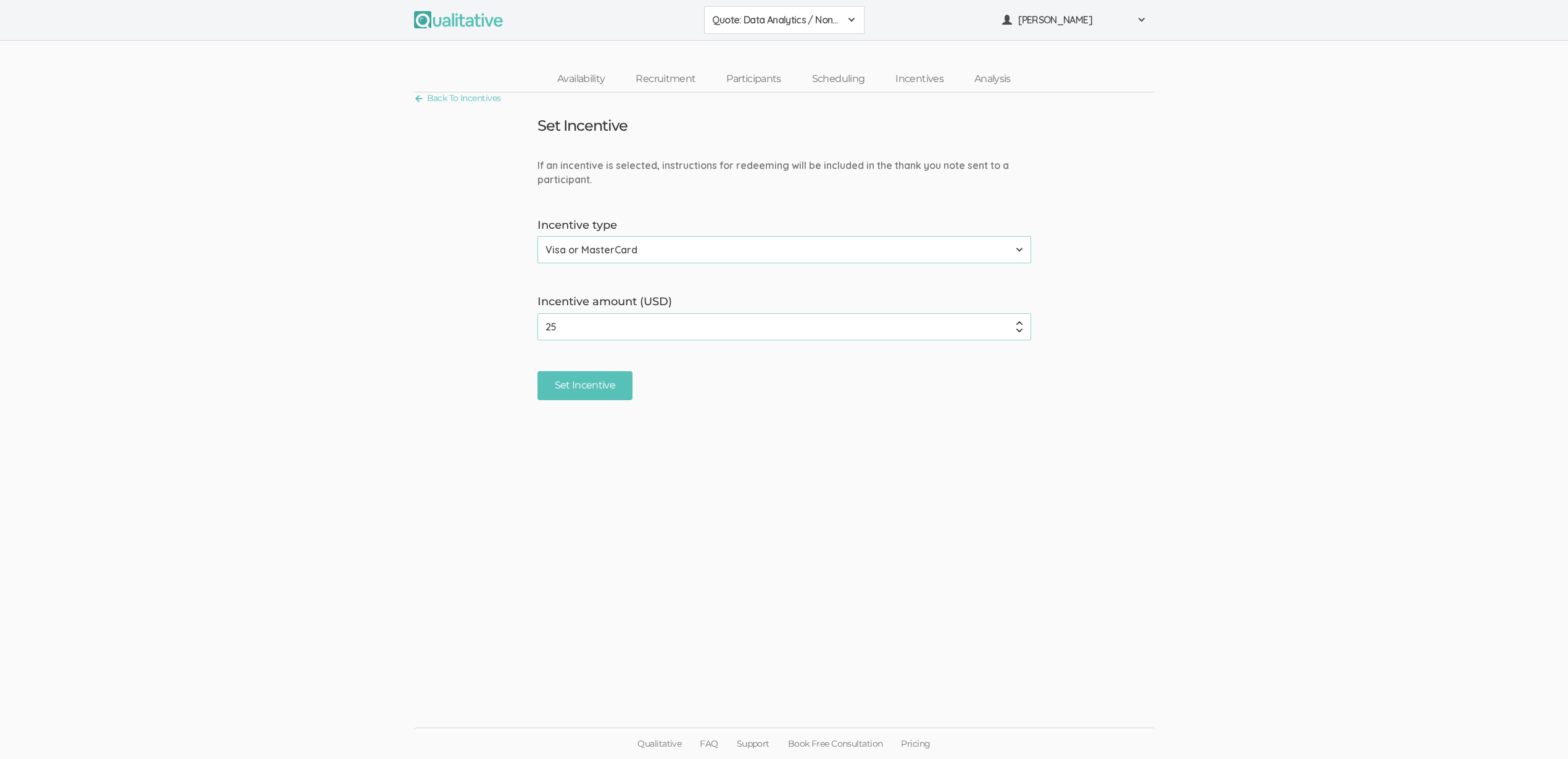
click at [605, 322] on input "25" at bounding box center [784, 326] width 493 height 27
type input "40"
click at [601, 389] on input "Set Incentive" at bounding box center [585, 385] width 96 height 29
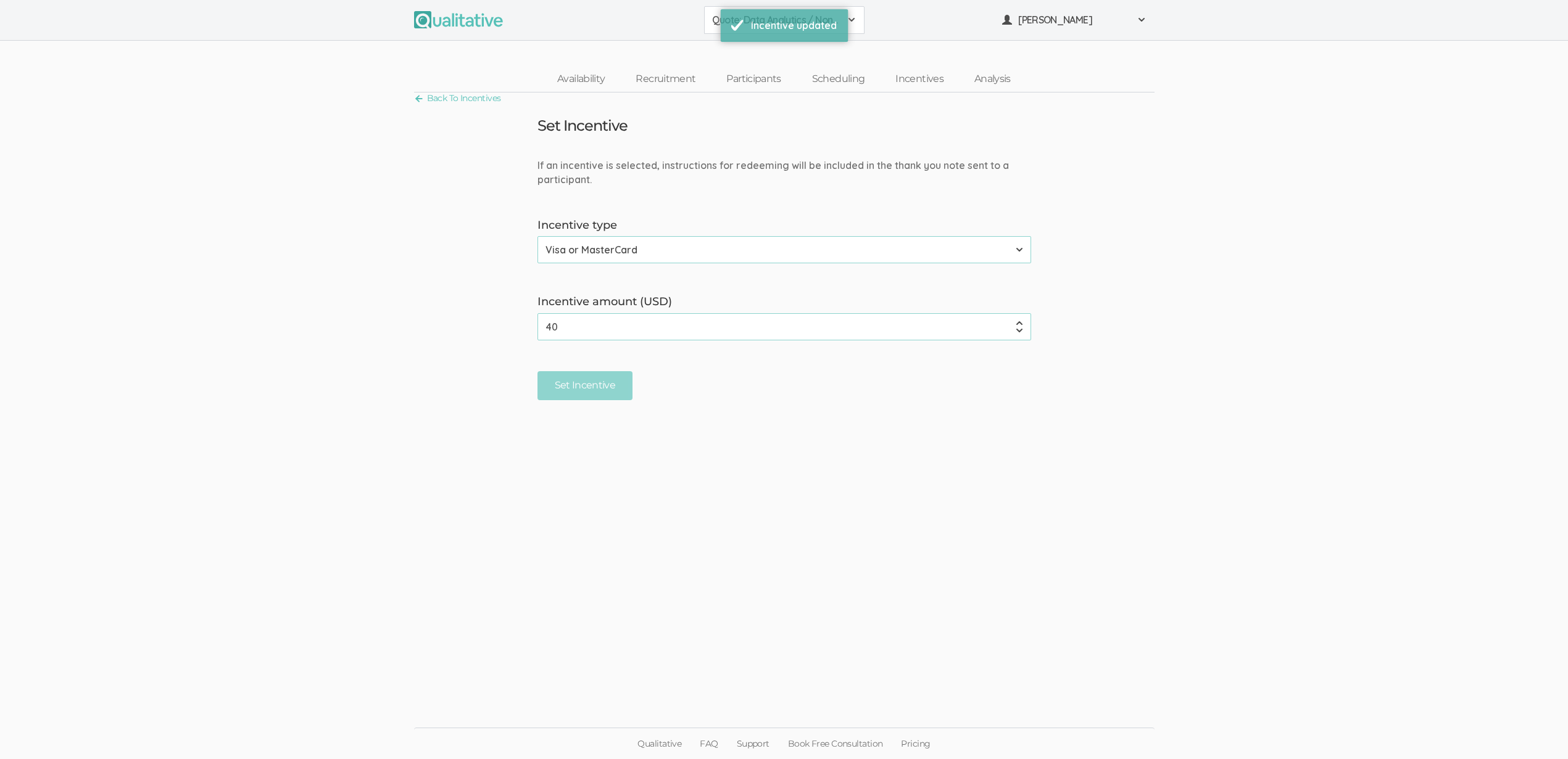
click at [775, 440] on ui-view "Back To Incentives Set Incentive If an incentive is selected, instructions for …" at bounding box center [784, 380] width 1568 height 573
click at [775, 25] on div "Incentive updated" at bounding box center [793, 26] width 86 height 14
click at [305, 234] on form "If an incentive is selected, instructions for redeeming will be included in the…" at bounding box center [784, 279] width 1568 height 242
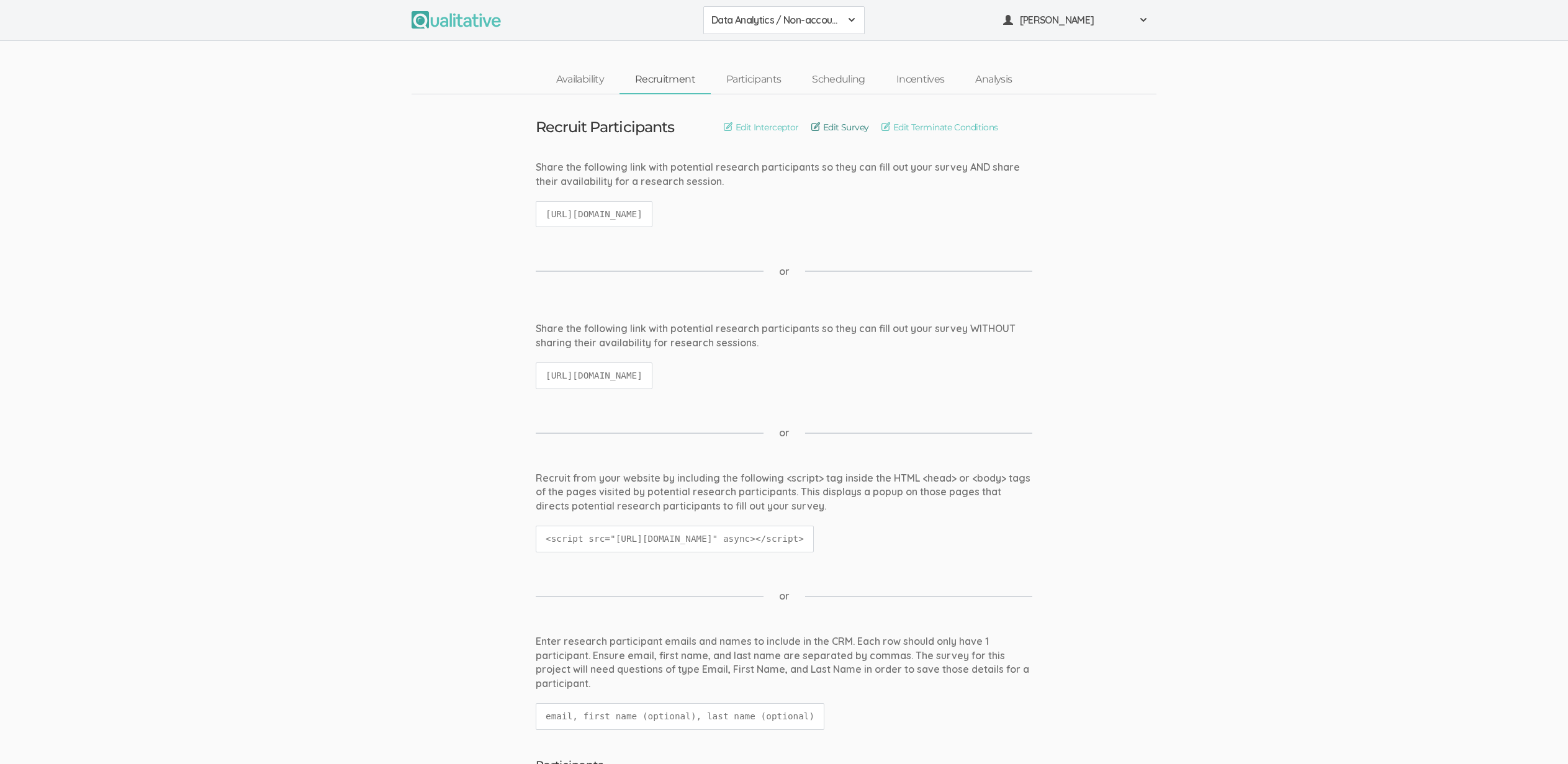
click at [847, 129] on link "Edit Survey" at bounding box center [841, 127] width 58 height 14
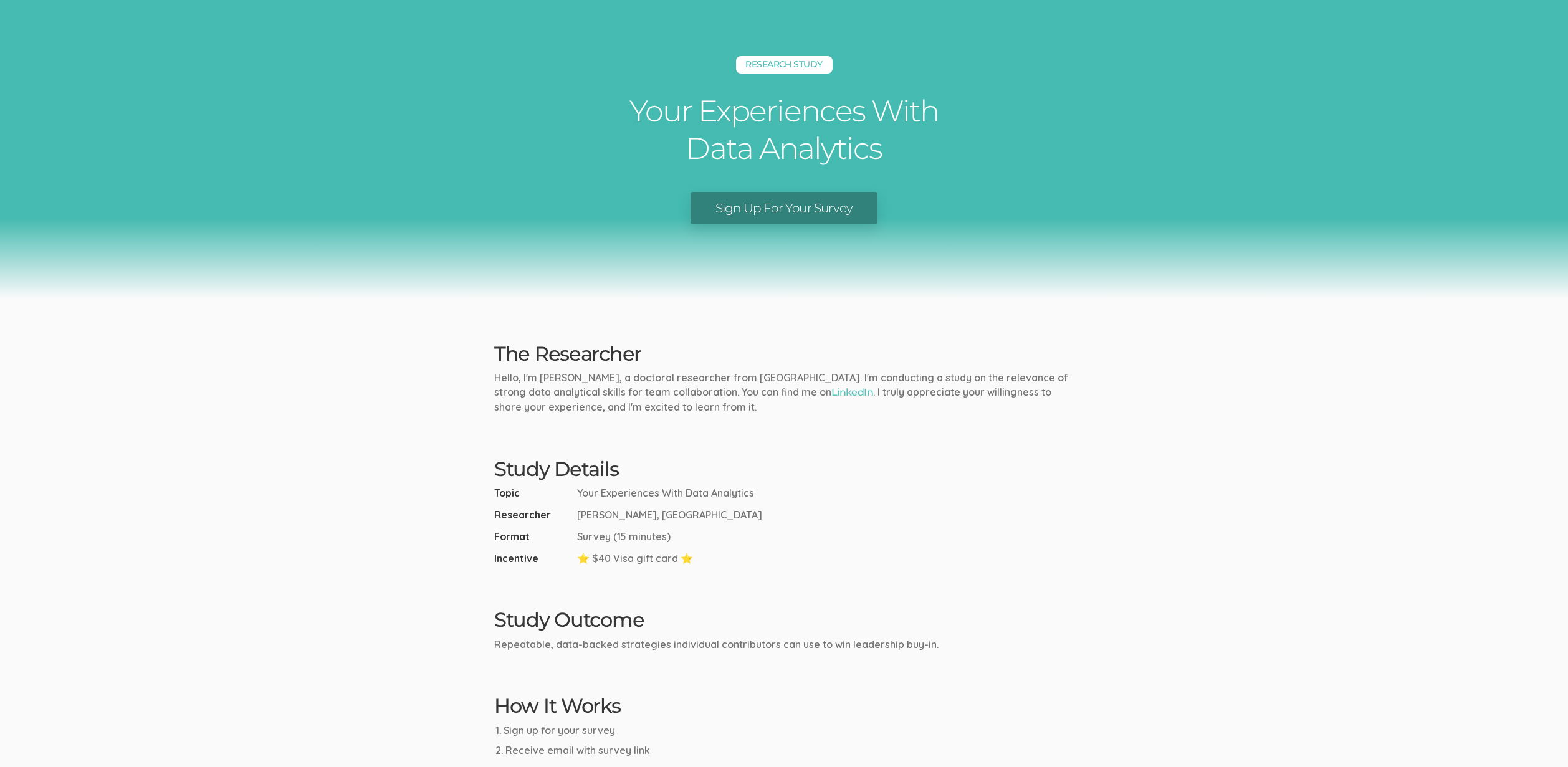
click at [783, 204] on link "Sign Up For Your Survey" at bounding box center [784, 208] width 188 height 33
click at [515, 413] on ui-view "Research Study Your Experiences With Data Analytics Sign Up For Your Survey The…" at bounding box center [784, 456] width 1568 height 913
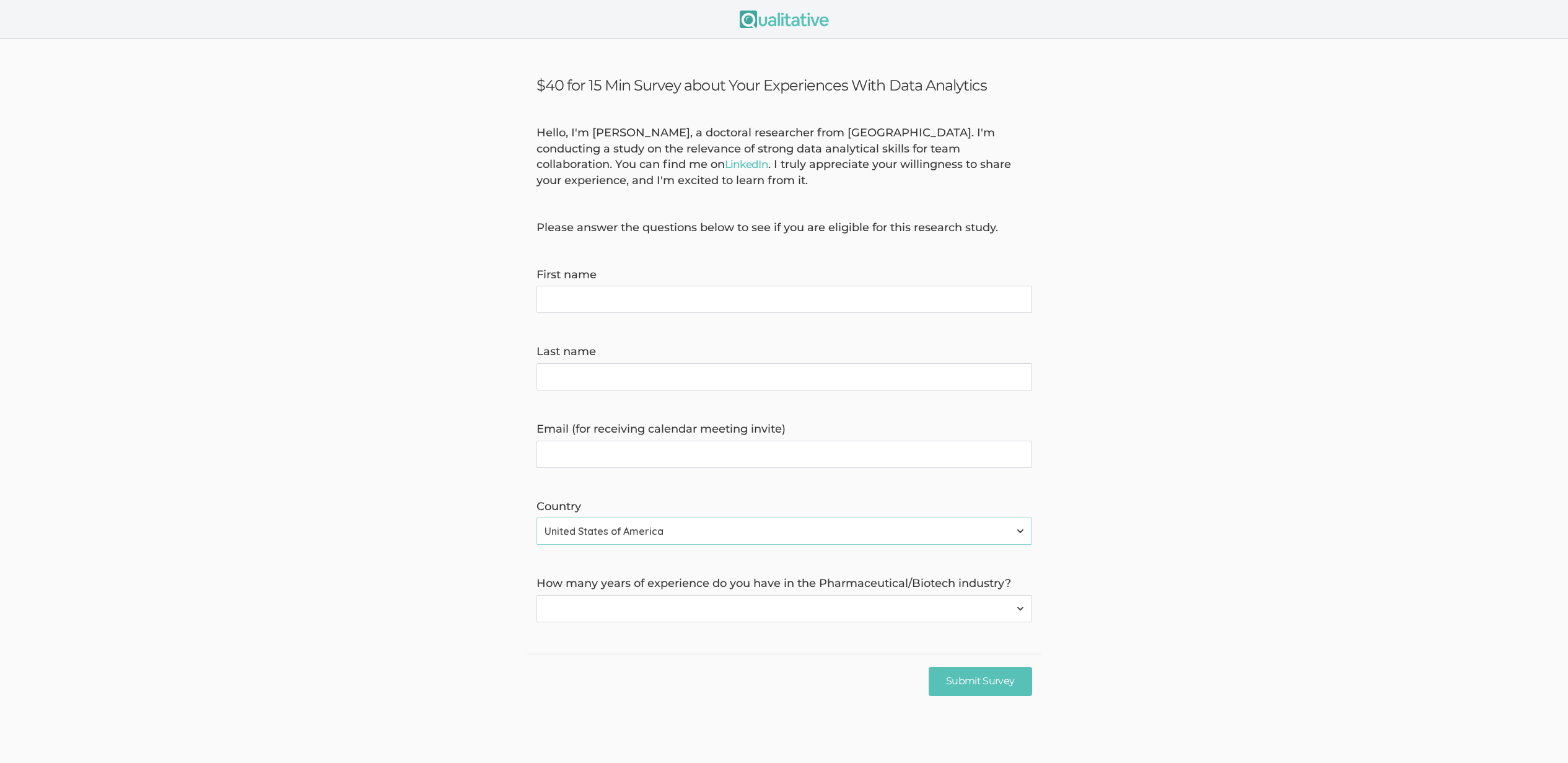
click at [515, 499] on form "Hello, I'm [PERSON_NAME], a doctoral researcher from [GEOGRAPHIC_DATA]. I'm con…" at bounding box center [784, 374] width 1568 height 497
click at [699, 603] on select "None 1-4 years 5+ years" at bounding box center [784, 608] width 496 height 27
click at [536, 595] on select "None 1-4 years 5+ years" at bounding box center [784, 608] width 496 height 27
click at [947, 687] on input "Submit Survey" at bounding box center [980, 681] width 103 height 29
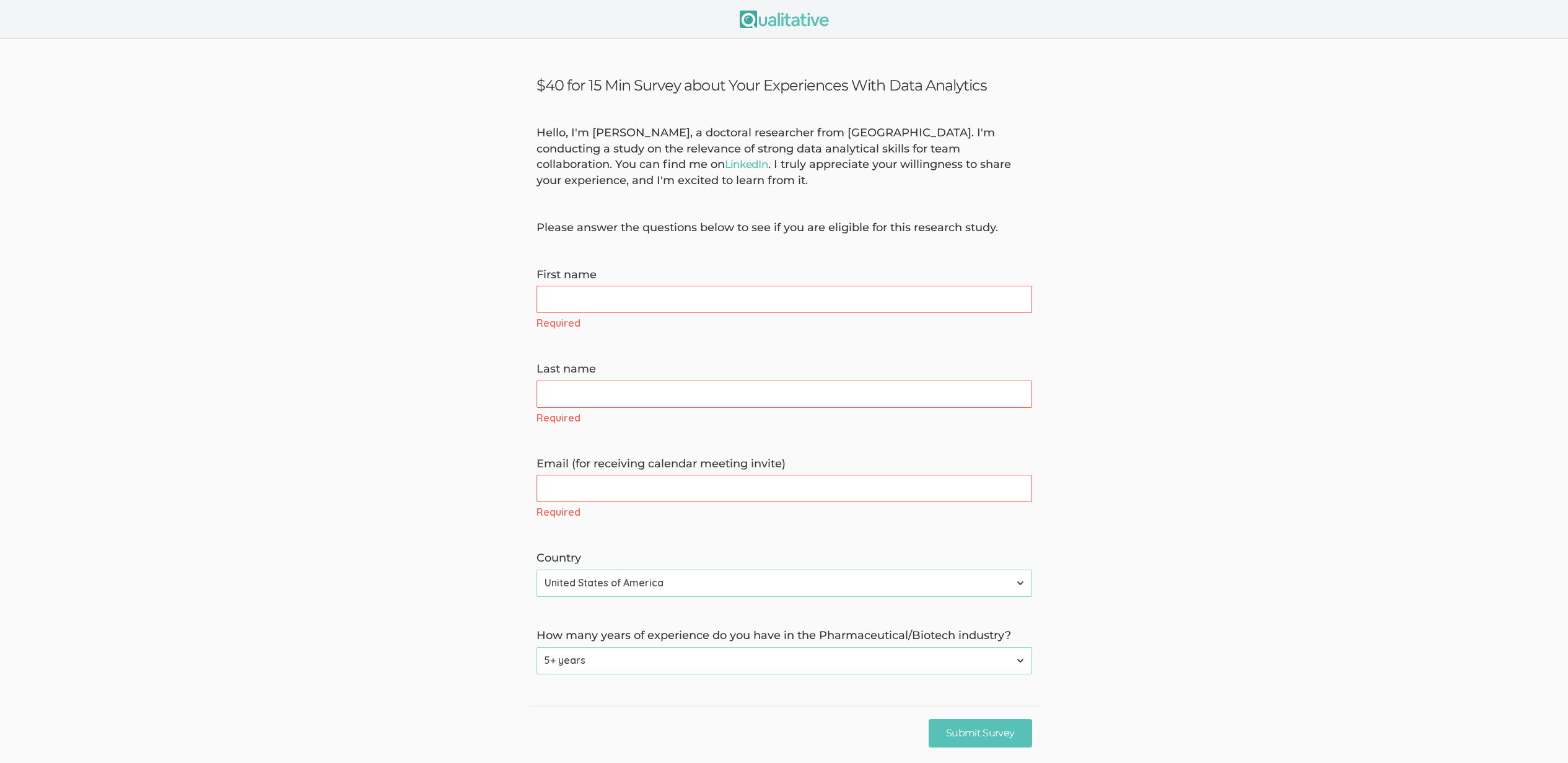
click at [578, 662] on select "None 1-4 years 5+ years" at bounding box center [784, 660] width 496 height 27
select select "0"
click at [536, 647] on select "None 1-4 years 5+ years" at bounding box center [784, 660] width 496 height 27
click at [972, 730] on input "Submit Survey" at bounding box center [980, 733] width 103 height 29
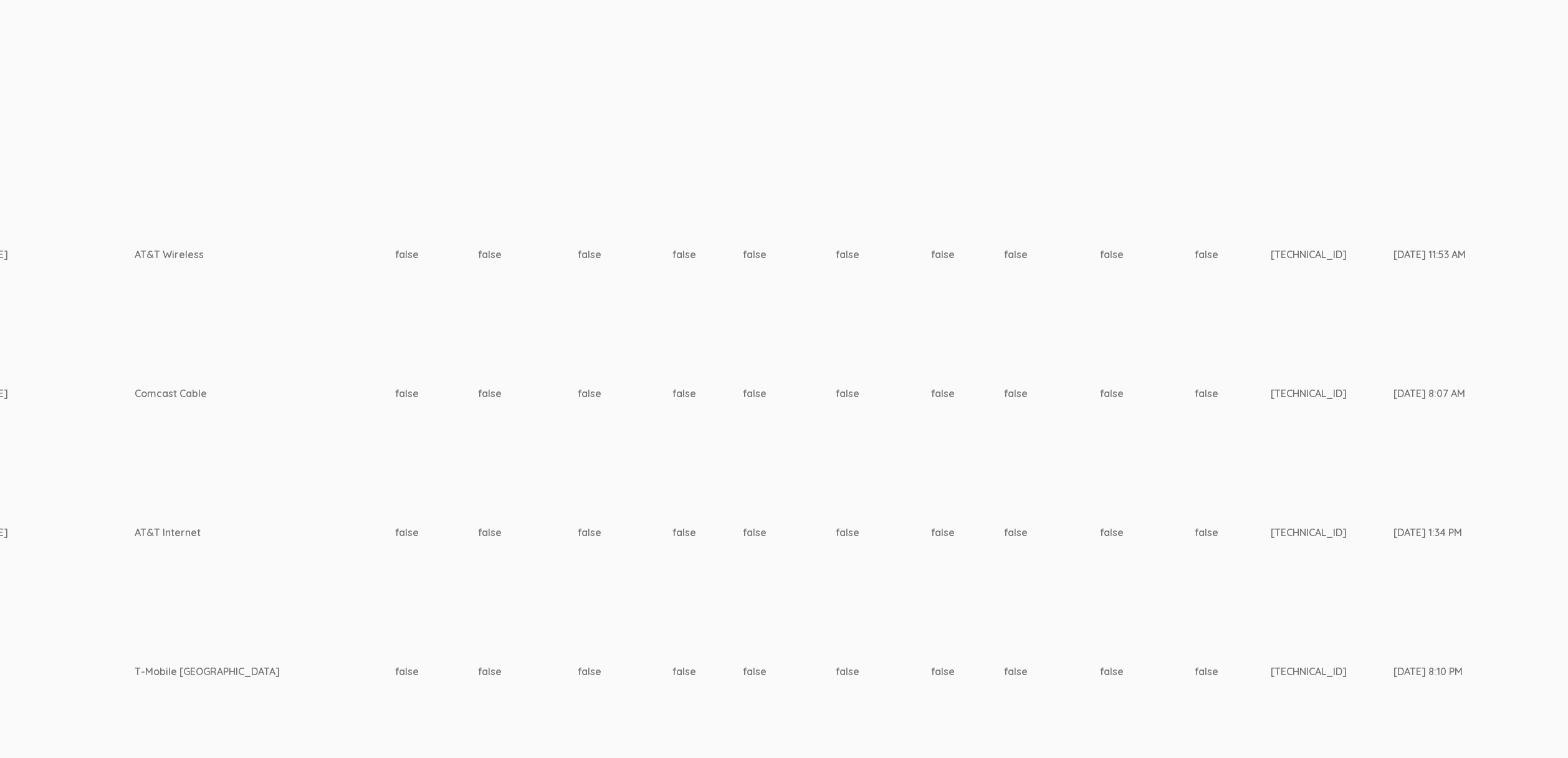
drag, startPoint x: 1179, startPoint y: 757, endPoint x: 247, endPoint y: 649, distance: 938.2
click at [1100, 654] on td "false" at bounding box center [1147, 672] width 95 height 132
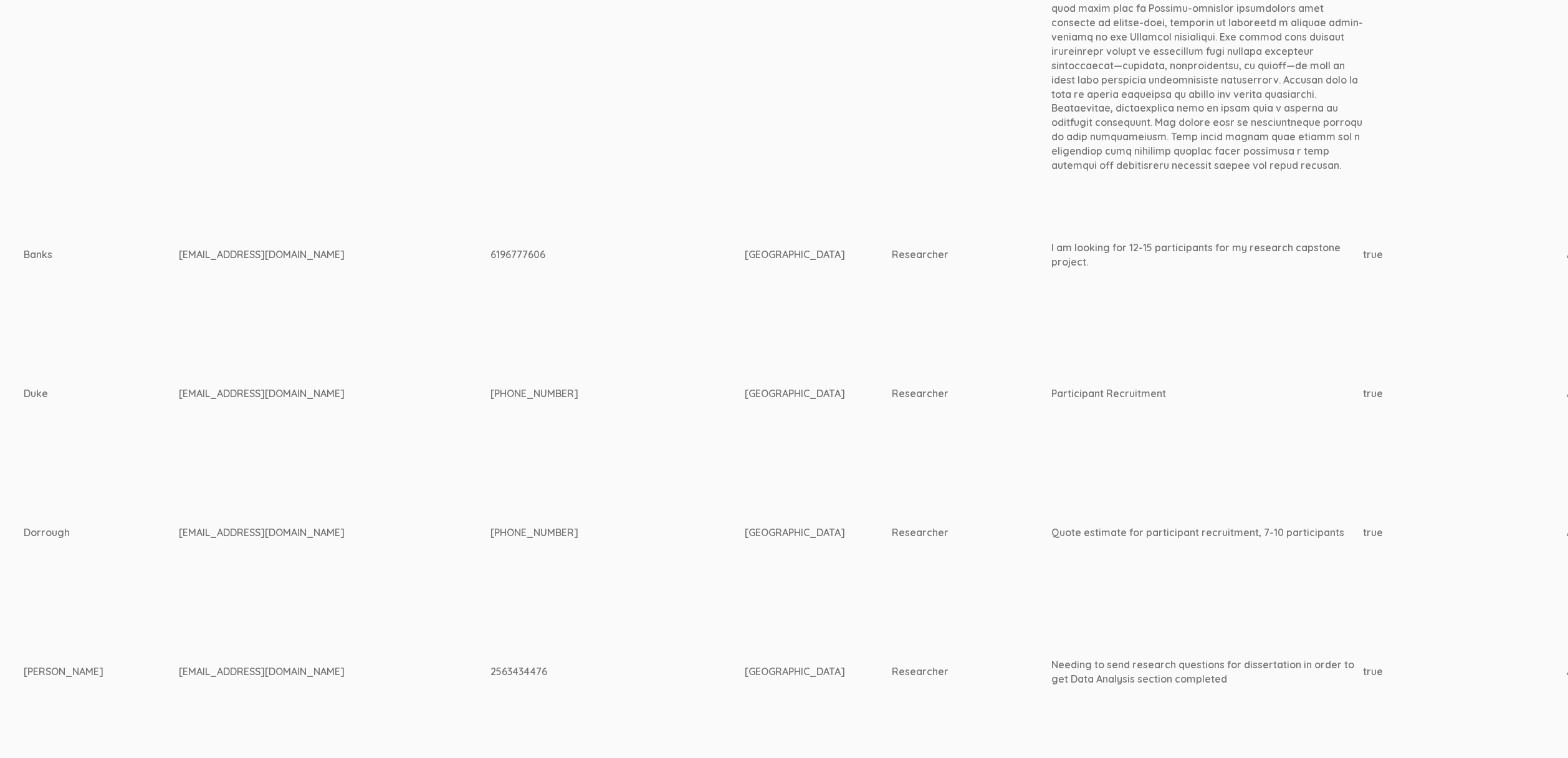
scroll to position [855, 0]
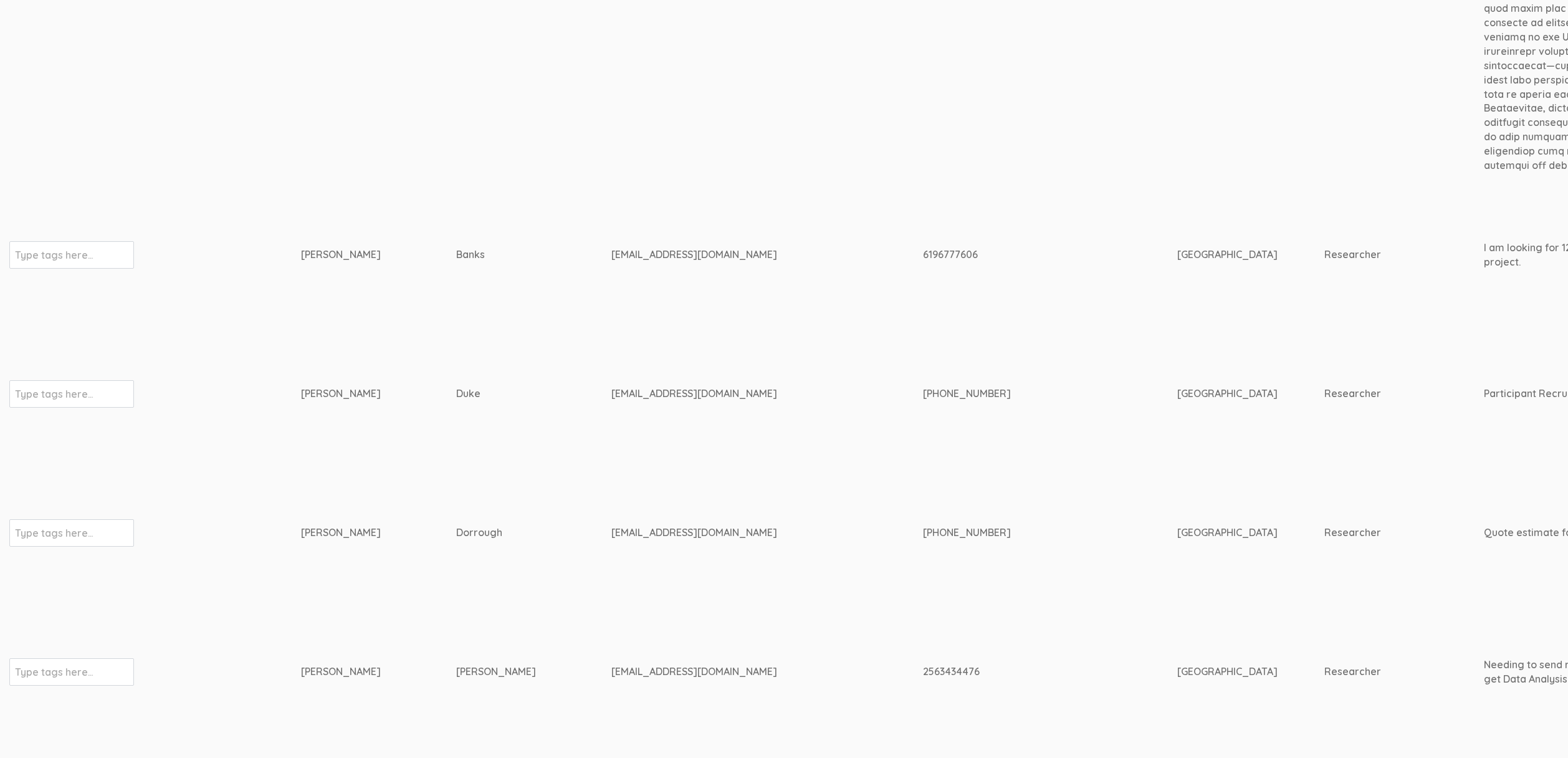
click at [456, 533] on td "Dorrough" at bounding box center [533, 532] width 155 height 146
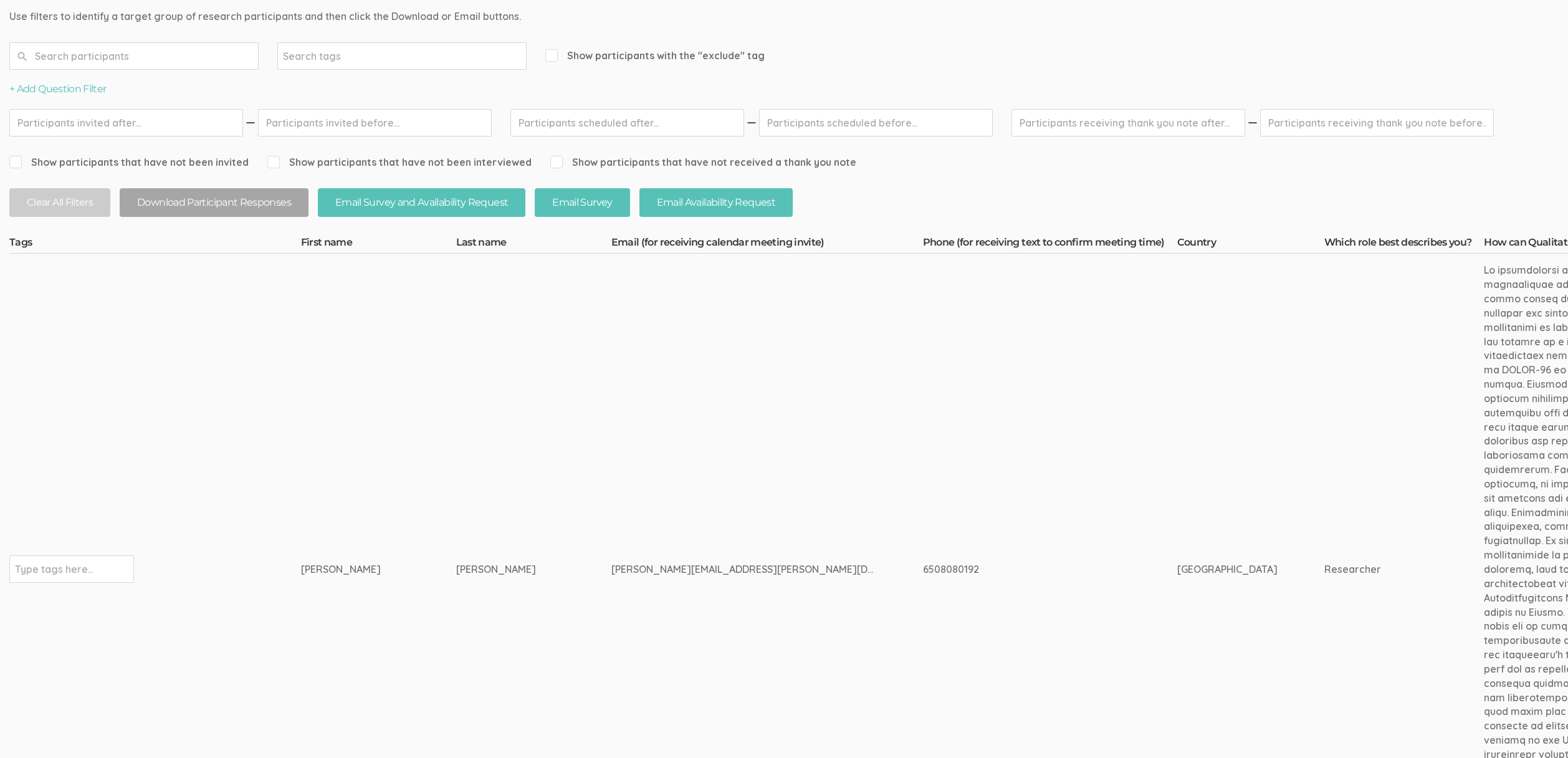
scroll to position [0, 0]
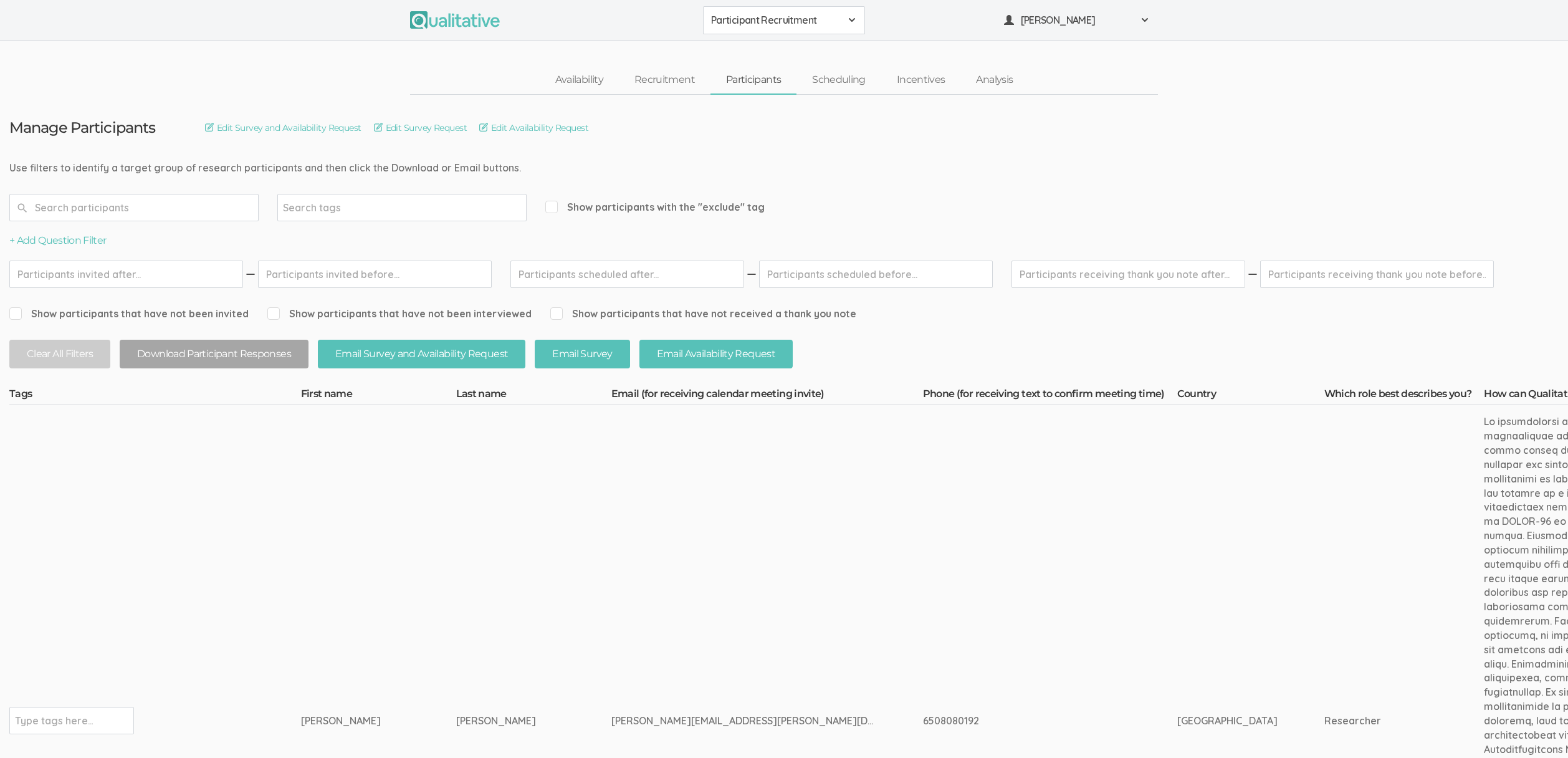
click at [456, 546] on td "Starks" at bounding box center [533, 721] width 155 height 631
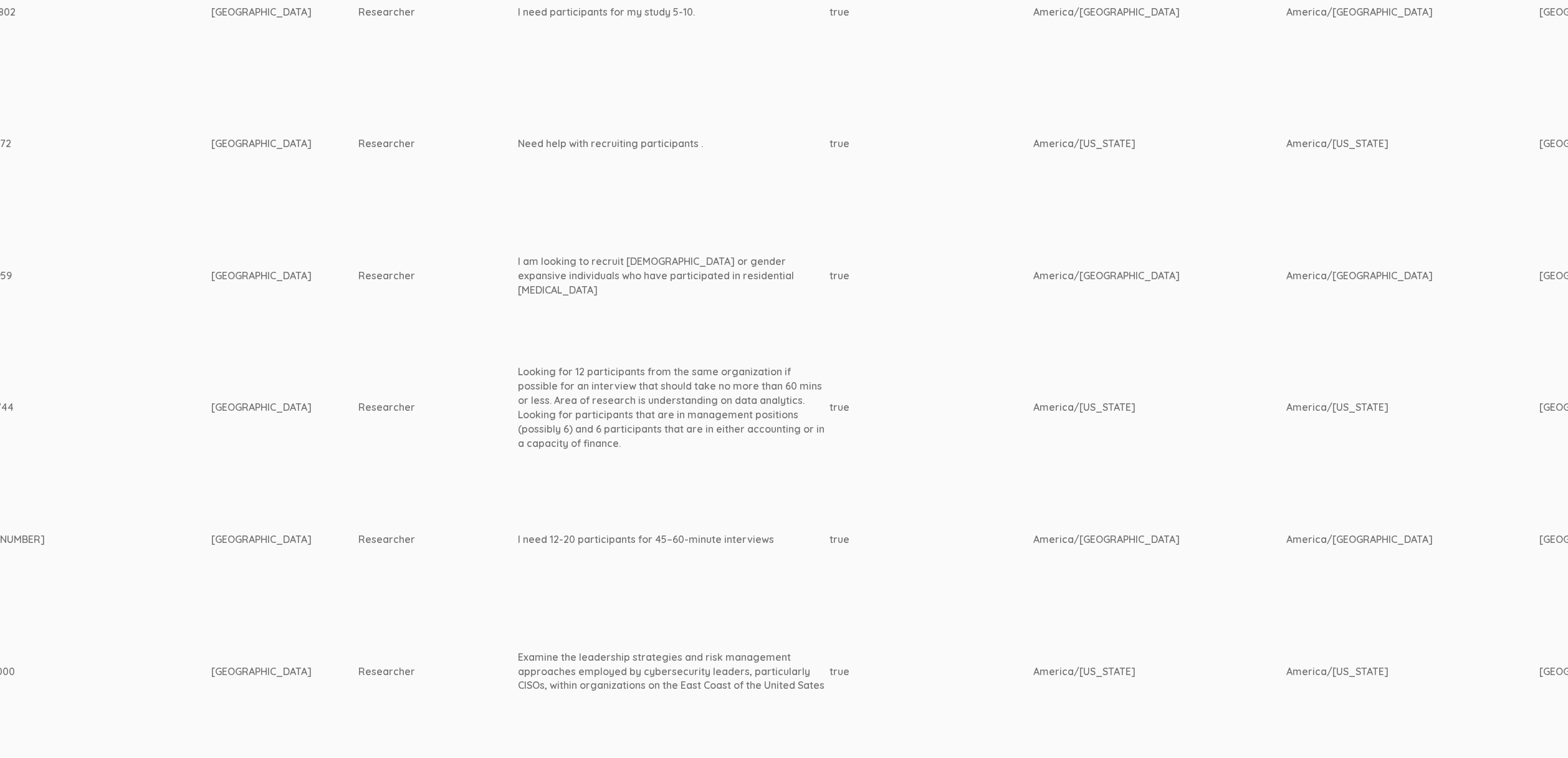
scroll to position [2755, 0]
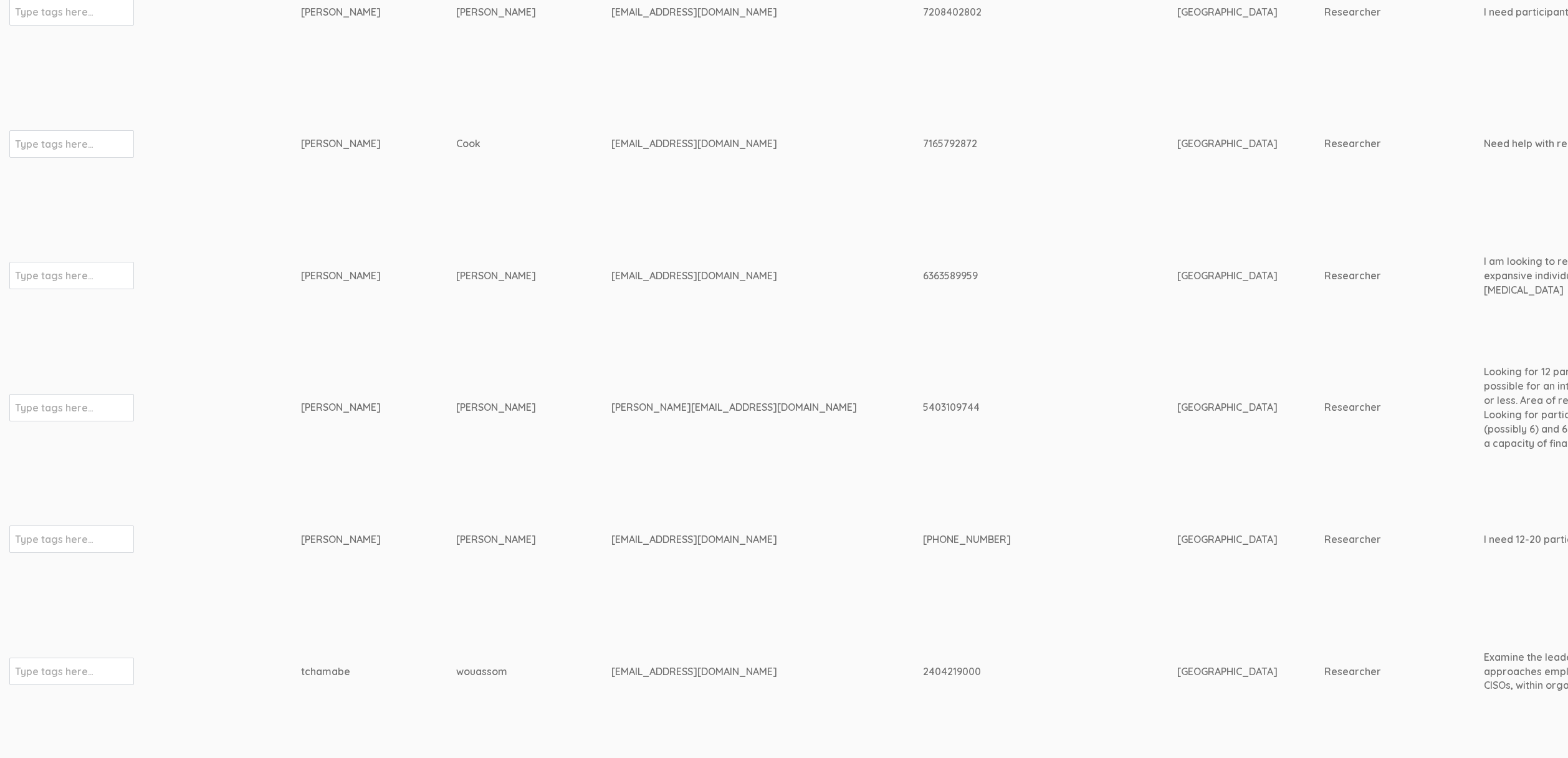
click at [456, 271] on td "Bishop" at bounding box center [533, 276] width 155 height 132
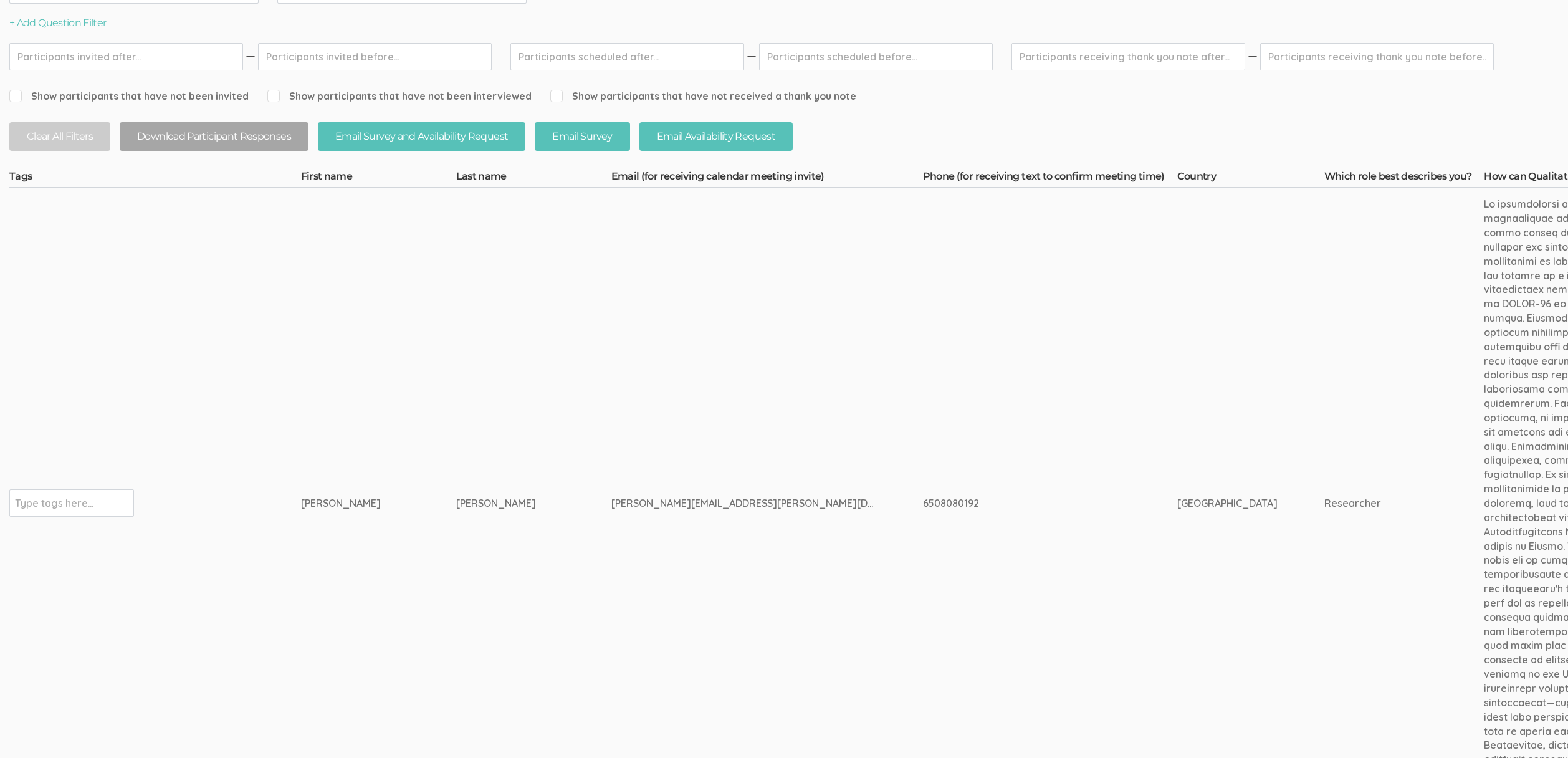
scroll to position [0, 0]
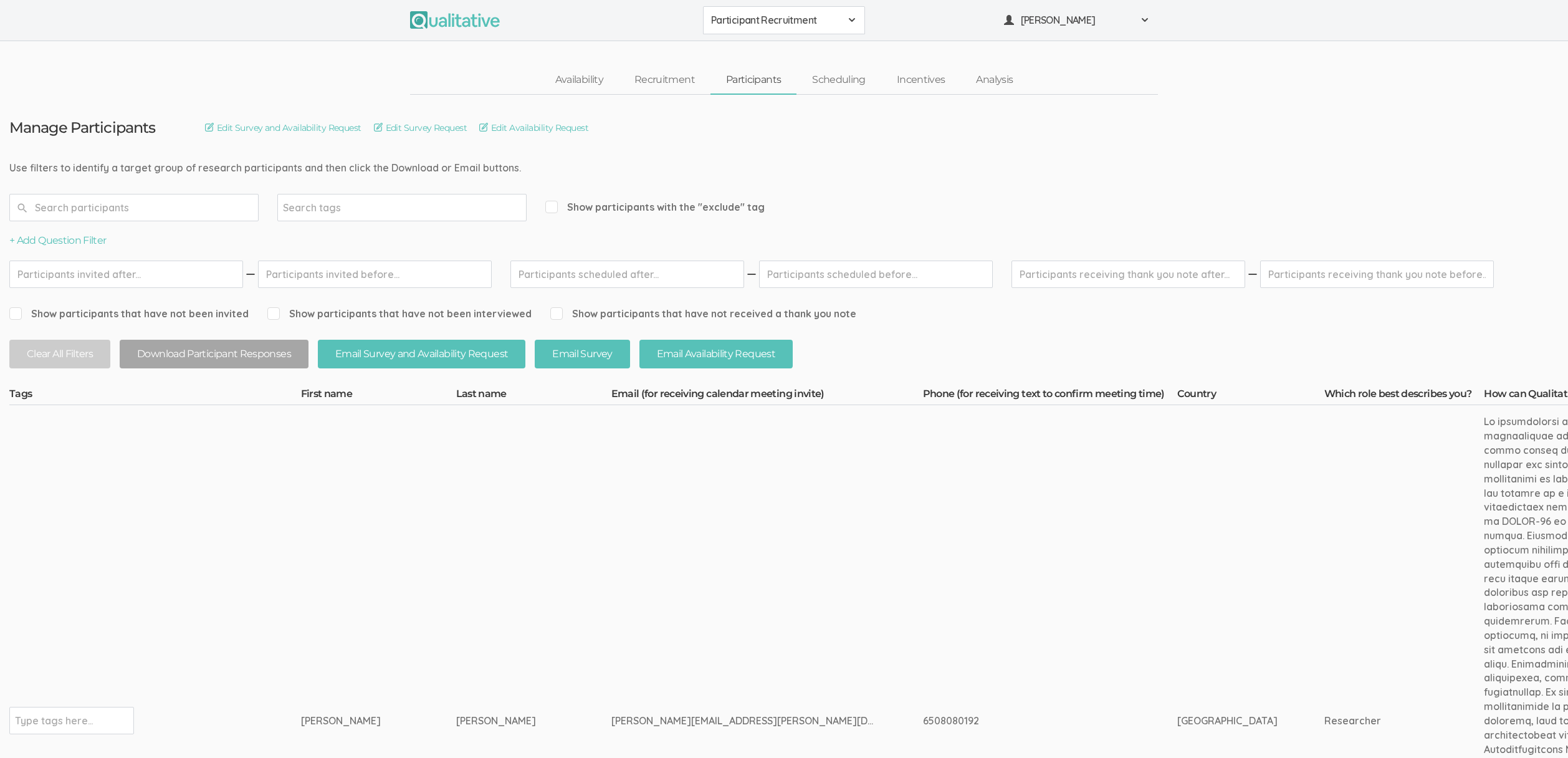
drag, startPoint x: 439, startPoint y: 428, endPoint x: 440, endPoint y: 420, distance: 8.1
click at [456, 428] on td "Starks" at bounding box center [533, 721] width 155 height 631
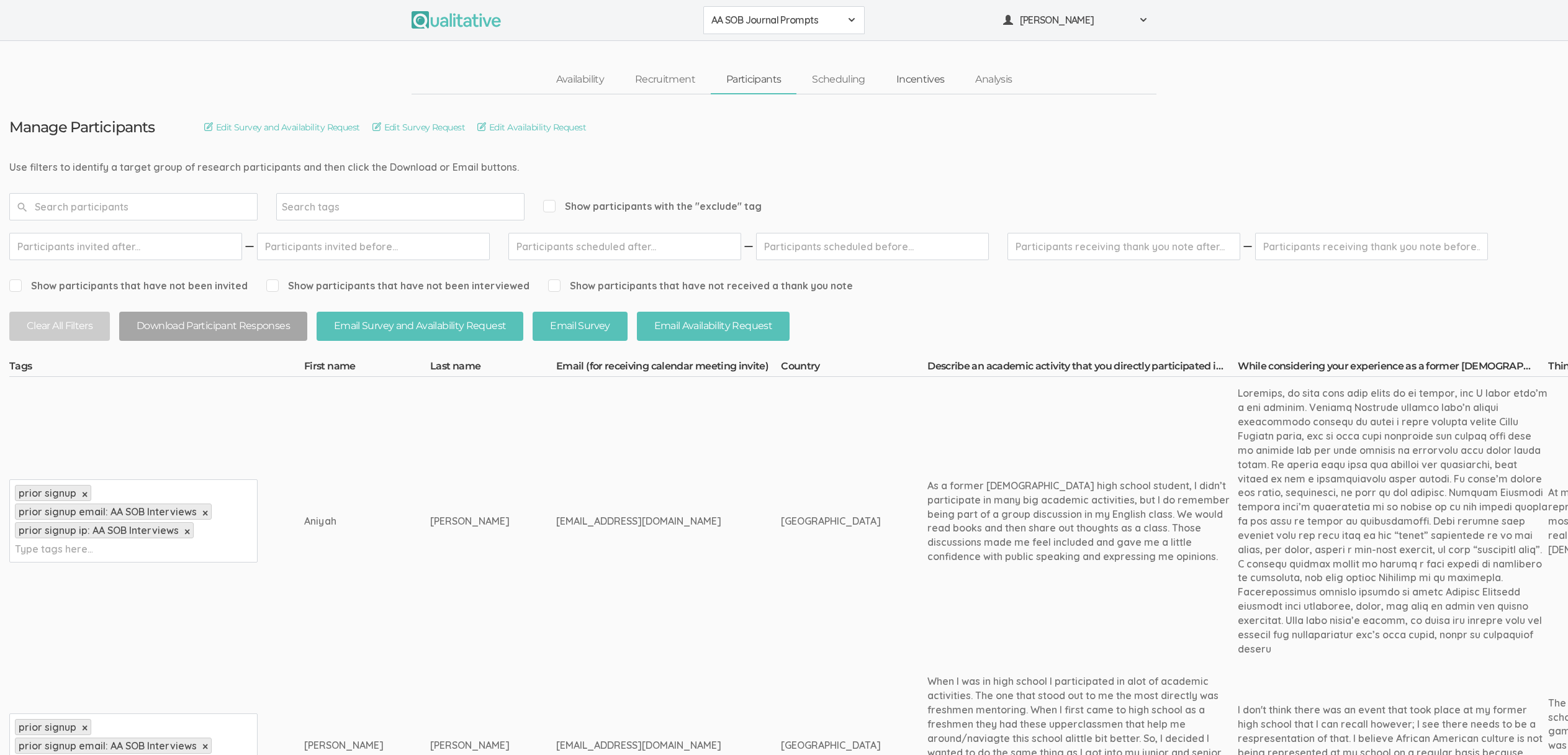
click at [919, 82] on link "Incentives" at bounding box center [920, 80] width 80 height 27
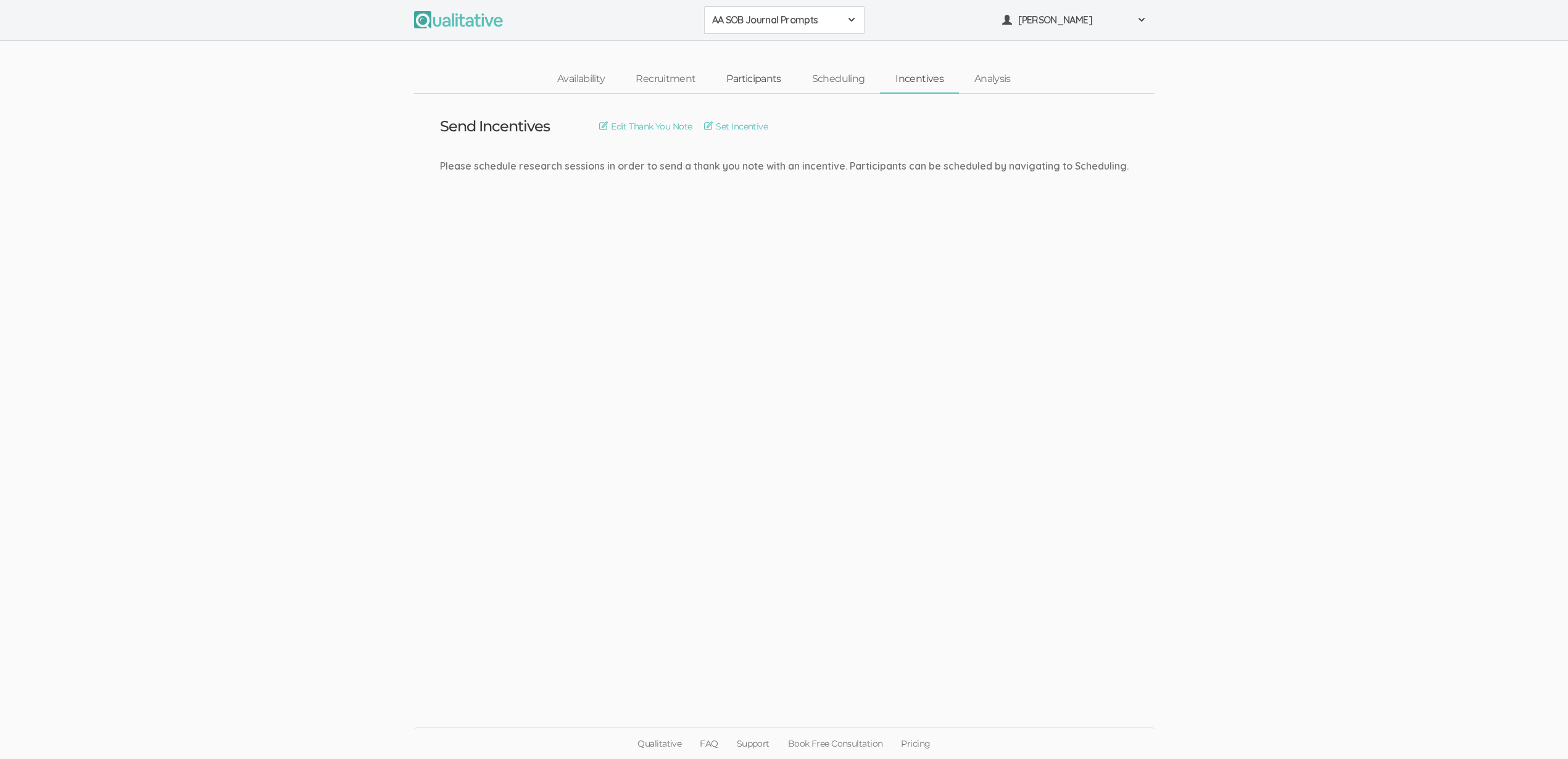
click at [754, 85] on link "Participants" at bounding box center [753, 79] width 85 height 27
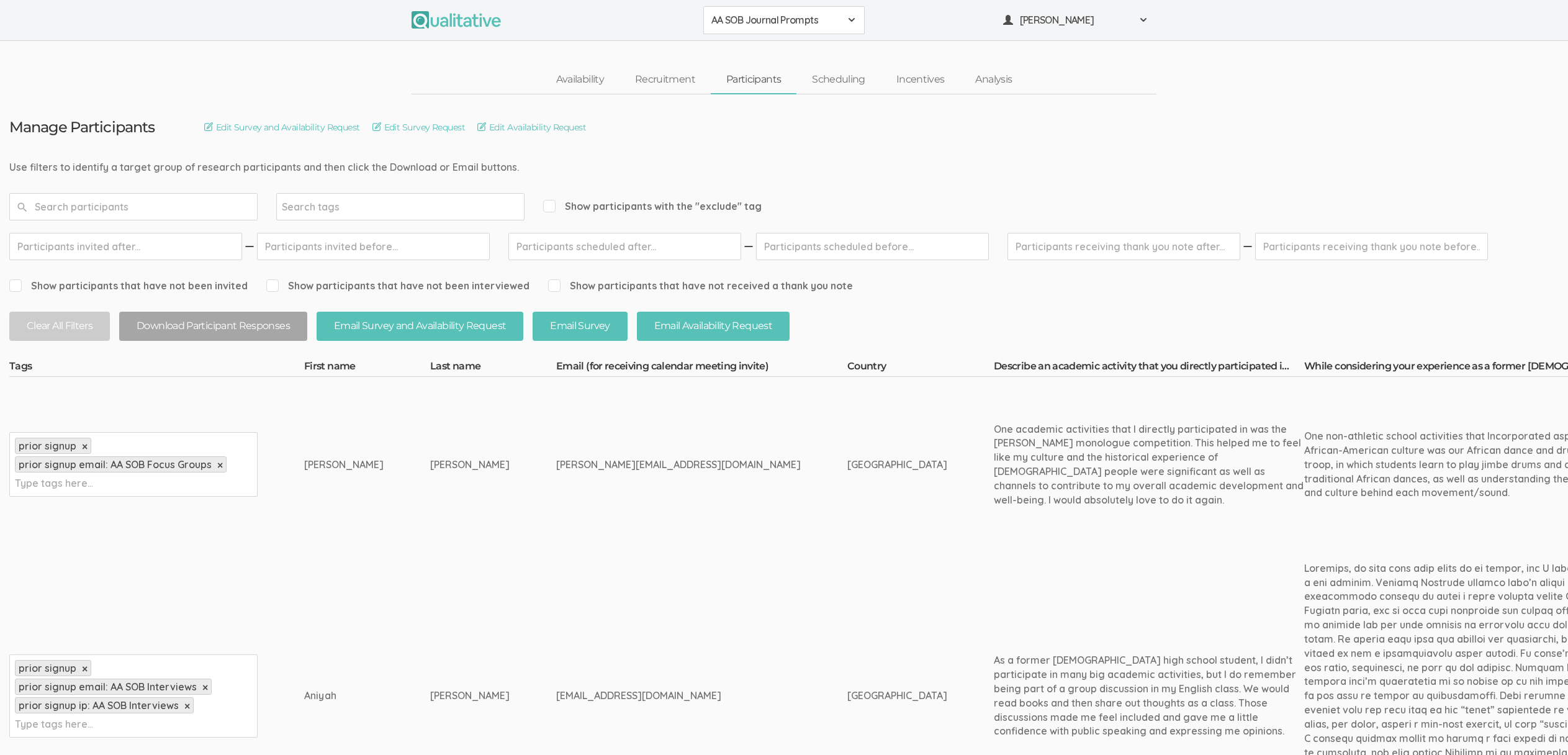
click at [219, 331] on button "Download Participant Responses" at bounding box center [213, 325] width 188 height 29
